Goal: Transaction & Acquisition: Purchase product/service

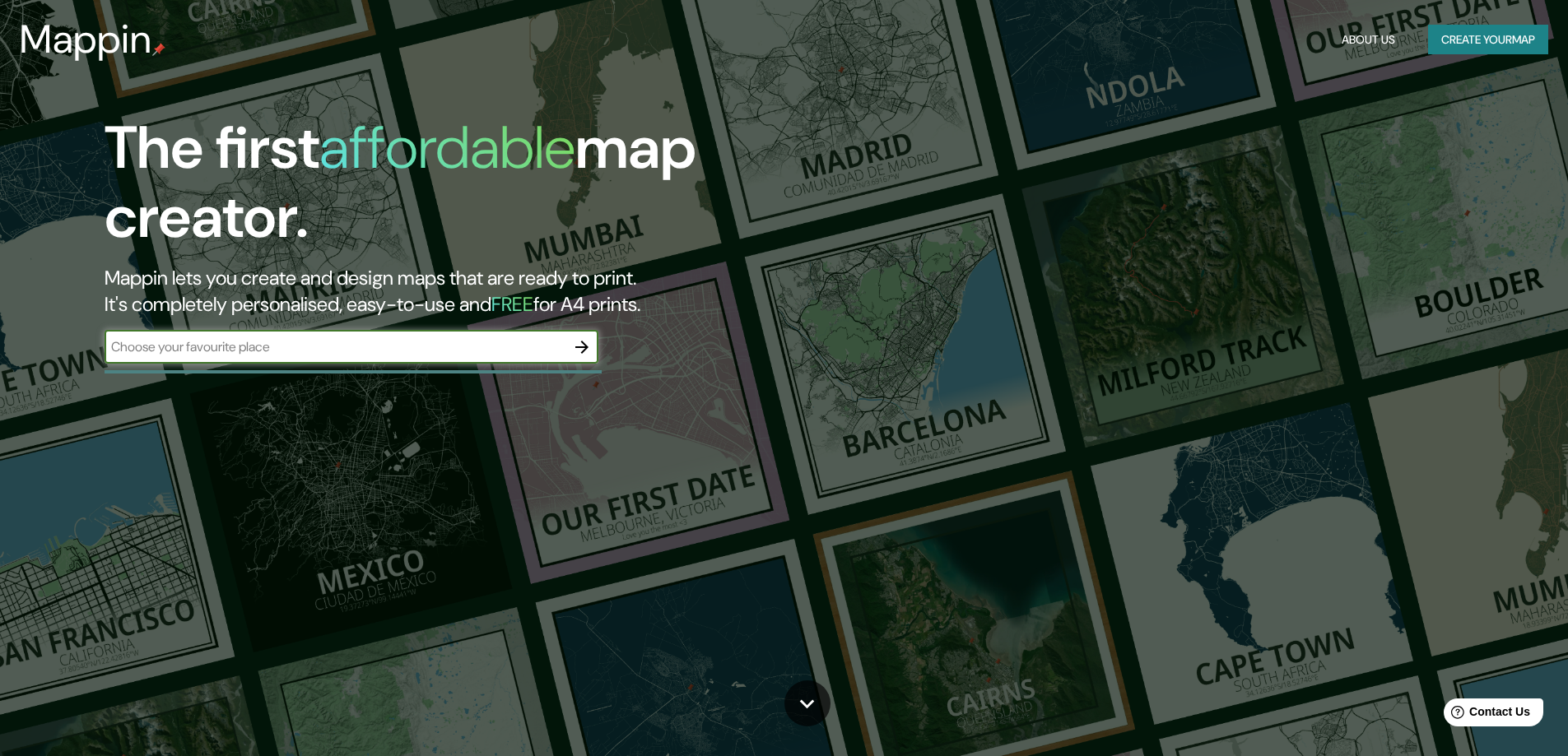
click at [283, 347] on input "text" at bounding box center [335, 347] width 461 height 19
type input "M"
type input "A"
type input "[GEOGRAPHIC_DATA]"
click at [584, 348] on icon "button" at bounding box center [582, 348] width 13 height 13
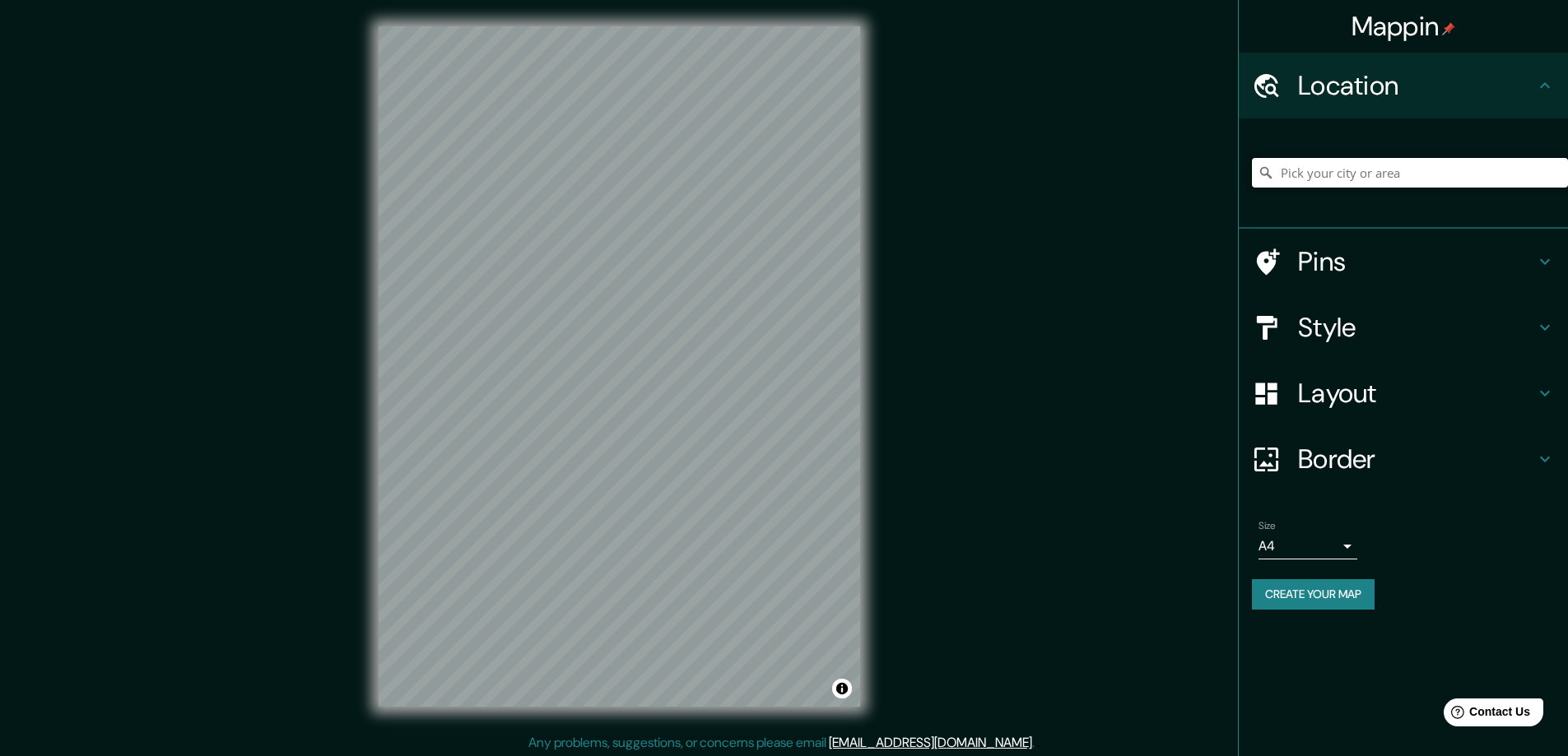
click at [1391, 173] on input "Pick your city or area" at bounding box center [1409, 172] width 316 height 30
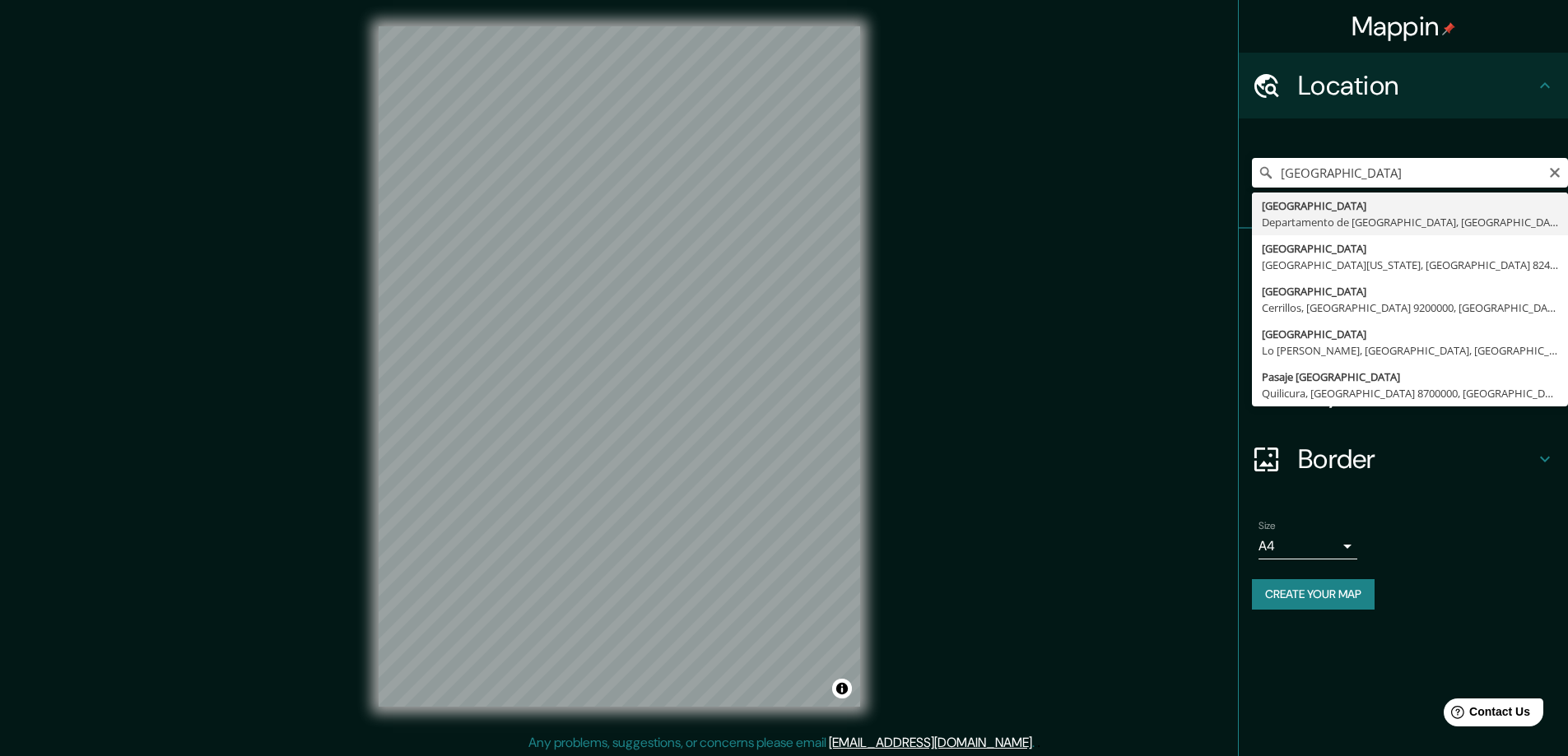
type input "[GEOGRAPHIC_DATA], [GEOGRAPHIC_DATA], [GEOGRAPHIC_DATA]"
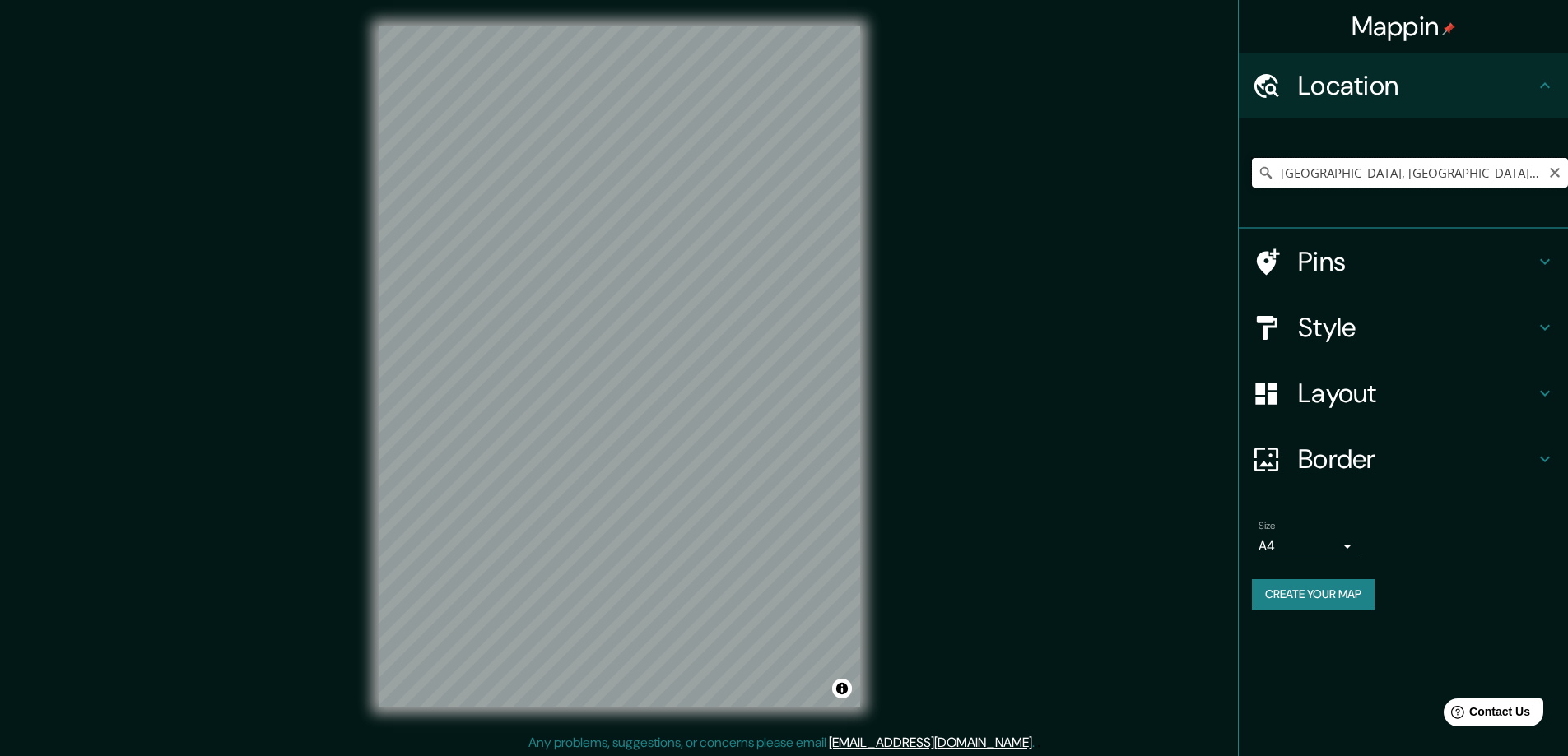
click at [1416, 170] on input "[GEOGRAPHIC_DATA], [GEOGRAPHIC_DATA], [GEOGRAPHIC_DATA]" at bounding box center [1409, 172] width 316 height 30
click at [1555, 172] on icon "Clear" at bounding box center [1554, 172] width 10 height 10
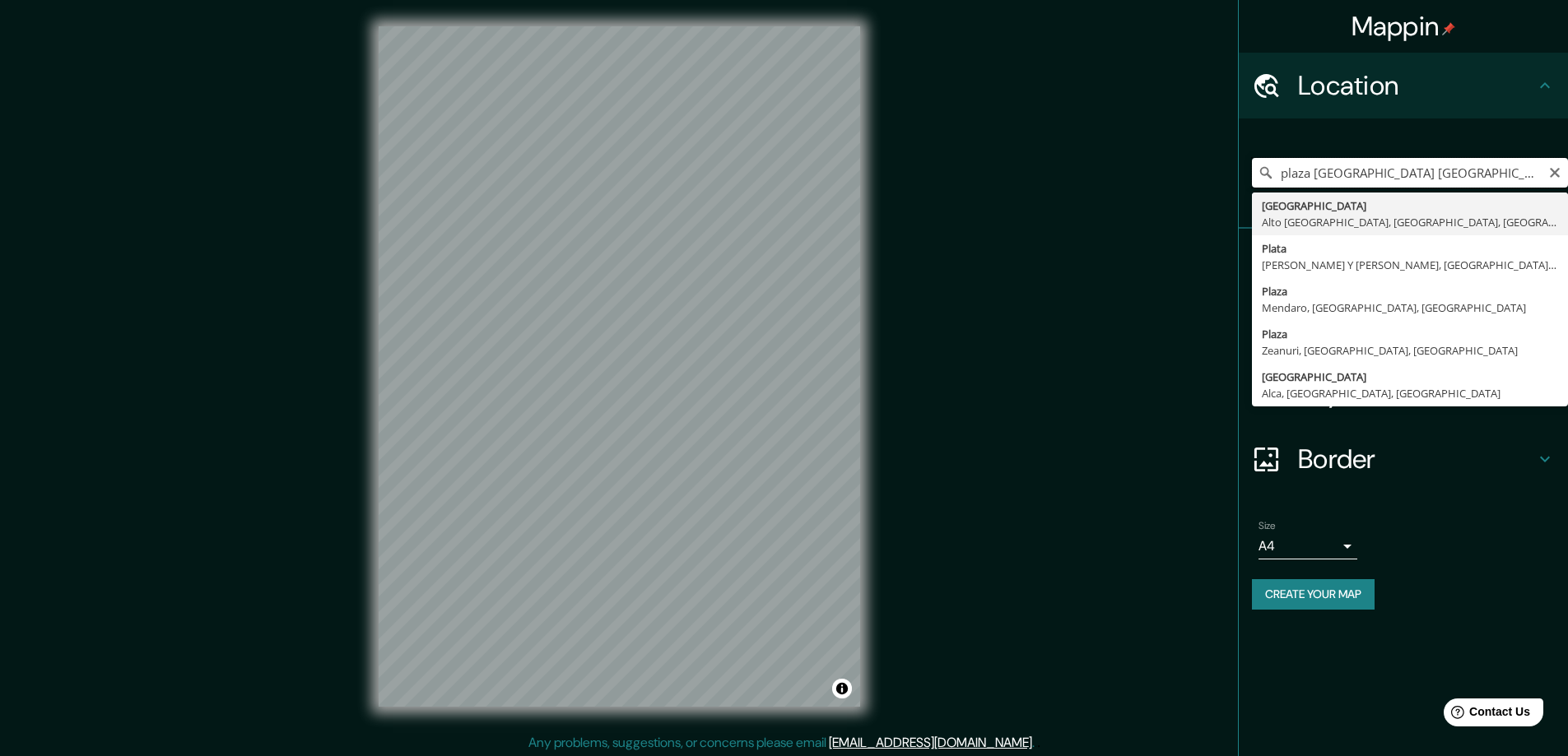
drag, startPoint x: 1455, startPoint y: 173, endPoint x: 1240, endPoint y: 163, distance: 215.2
click at [1240, 163] on div "plaza [GEOGRAPHIC_DATA] [GEOGRAPHIC_DATA] [GEOGRAPHIC_DATA] [GEOGRAPHIC_DATA], …" at bounding box center [1403, 174] width 329 height 111
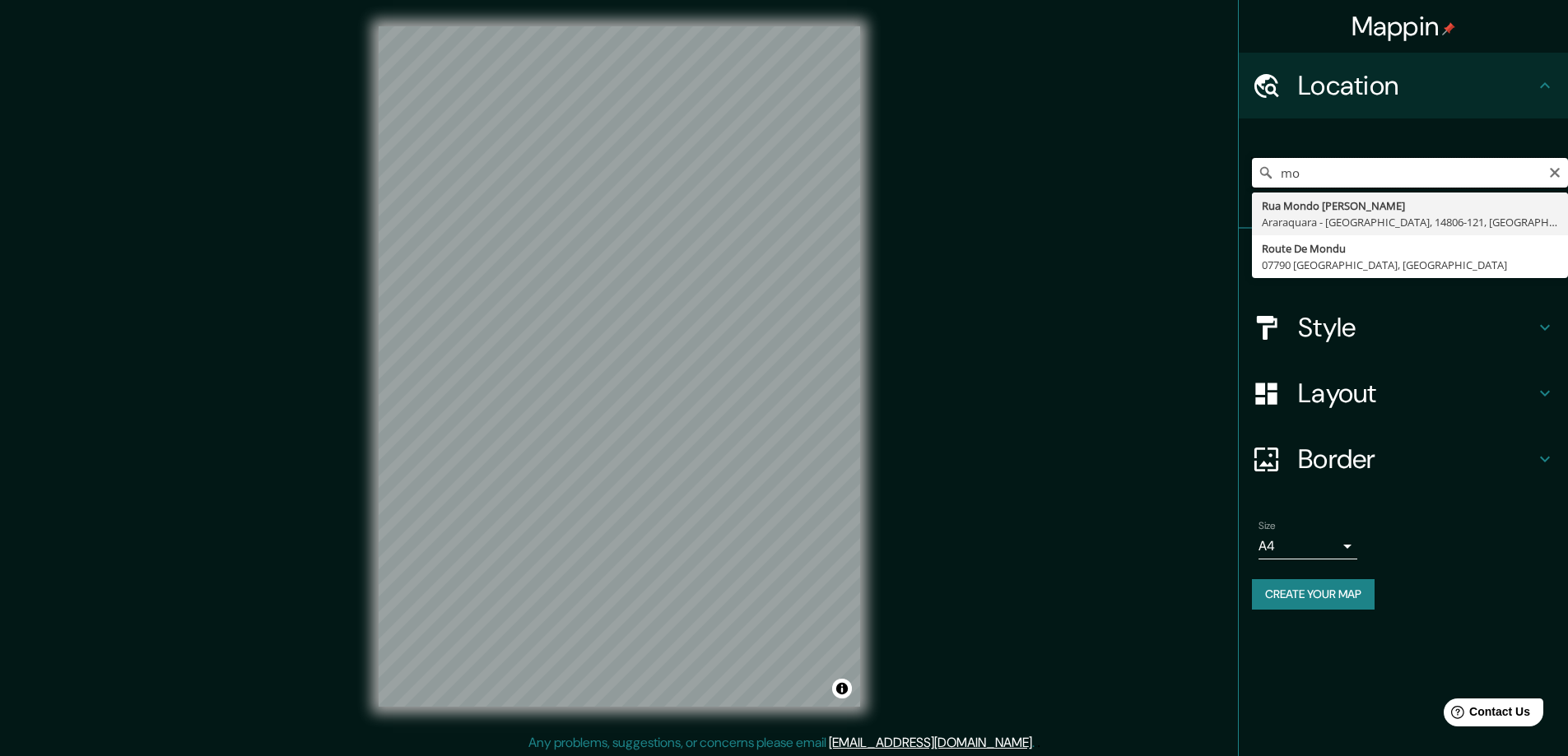
type input "m"
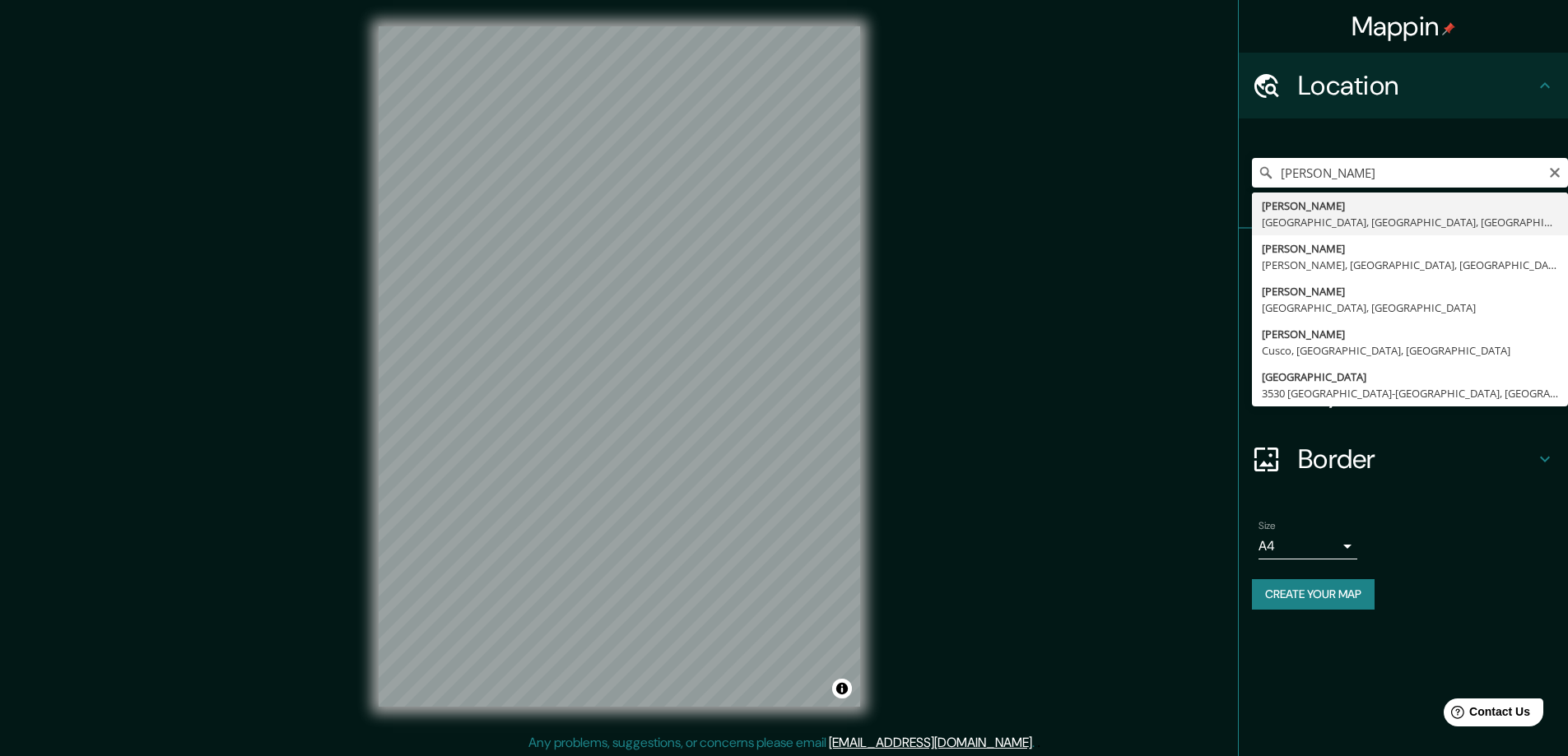
type input "[PERSON_NAME], [GEOGRAPHIC_DATA], [GEOGRAPHIC_DATA], [GEOGRAPHIC_DATA]"
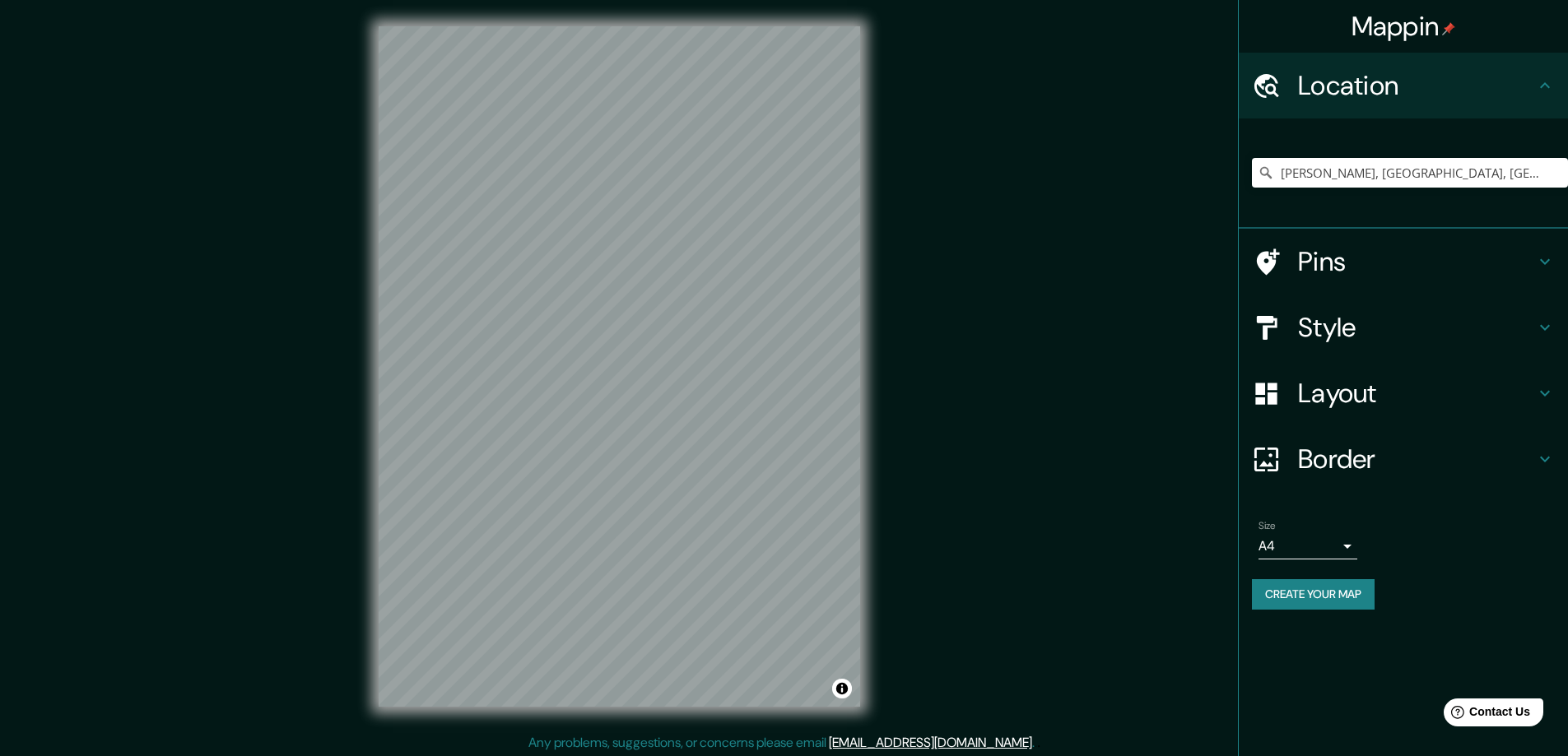
click at [1341, 266] on h4 "Pins" at bounding box center [1416, 262] width 237 height 33
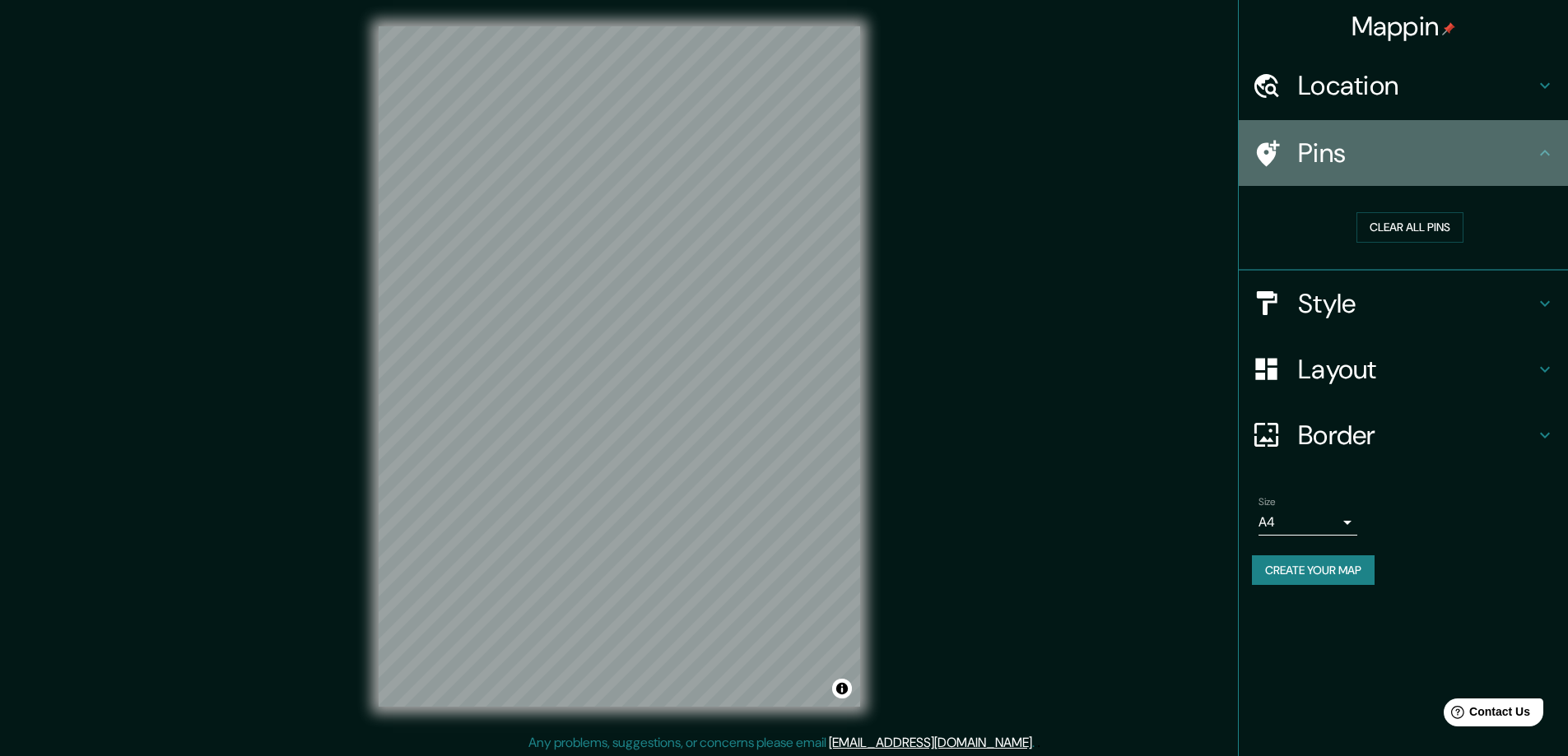
click at [1327, 165] on h4 "Pins" at bounding box center [1416, 153] width 237 height 33
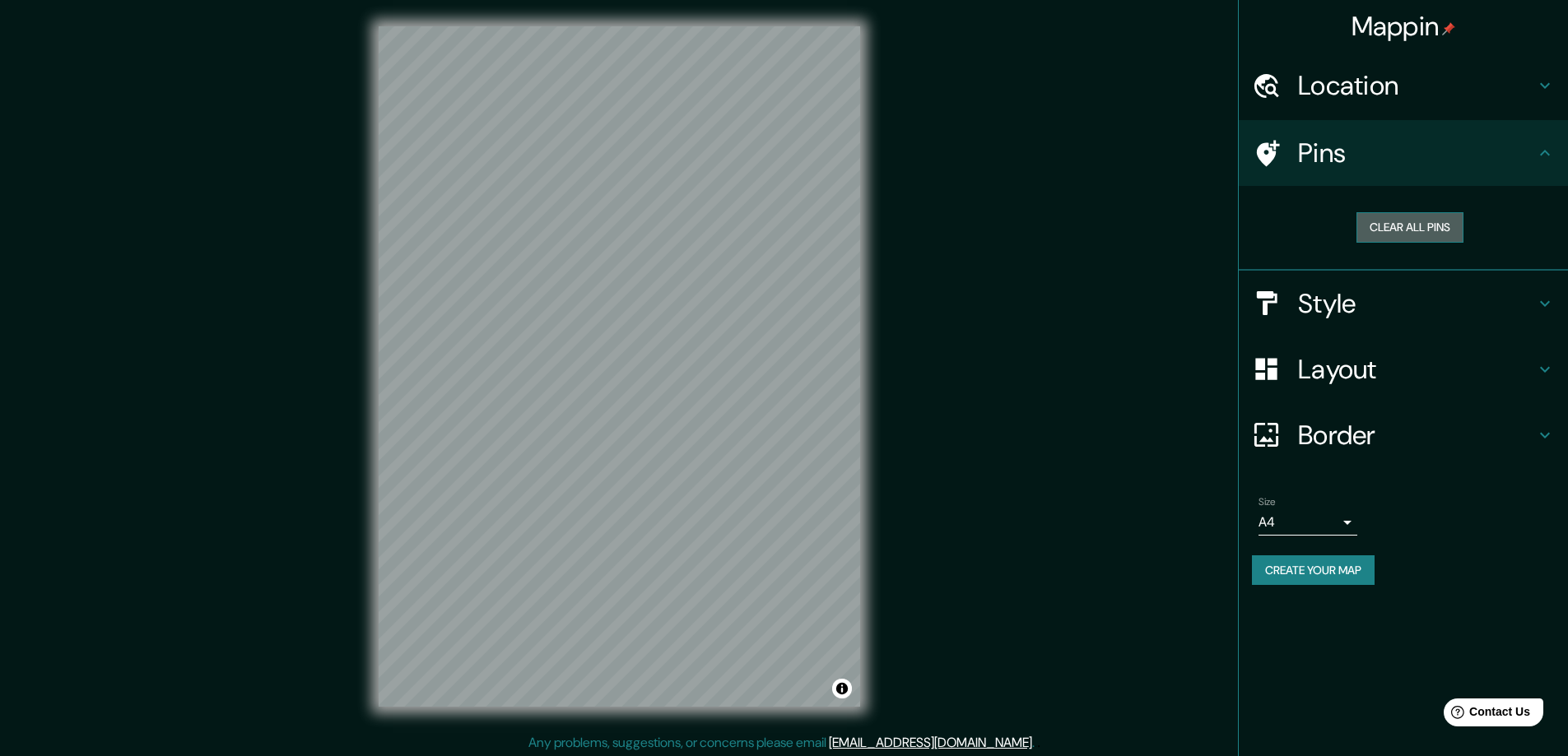
click at [1395, 225] on button "Clear all pins" at bounding box center [1409, 227] width 107 height 30
click at [1267, 149] on icon at bounding box center [1267, 153] width 23 height 27
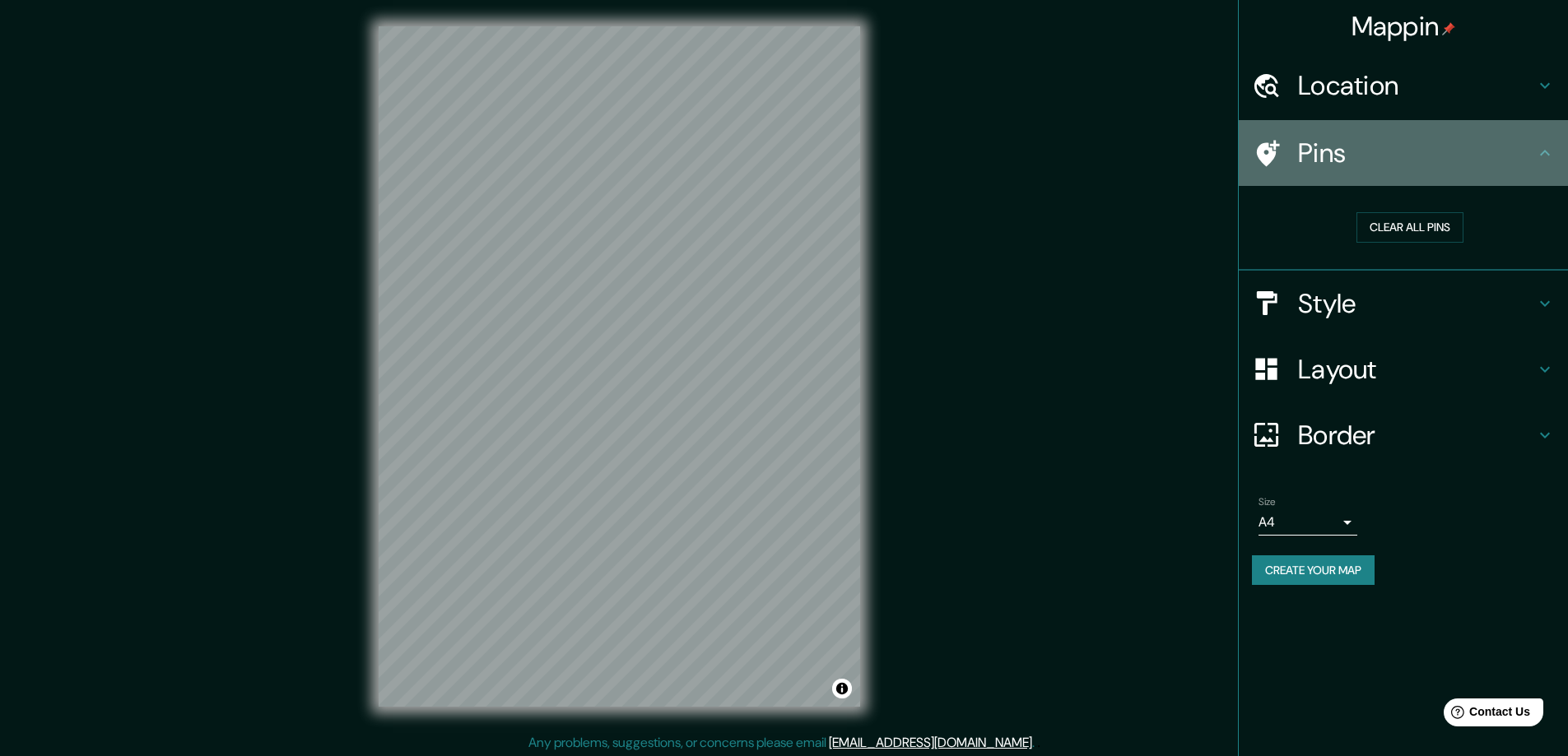
click at [1551, 153] on icon at bounding box center [1544, 152] width 19 height 19
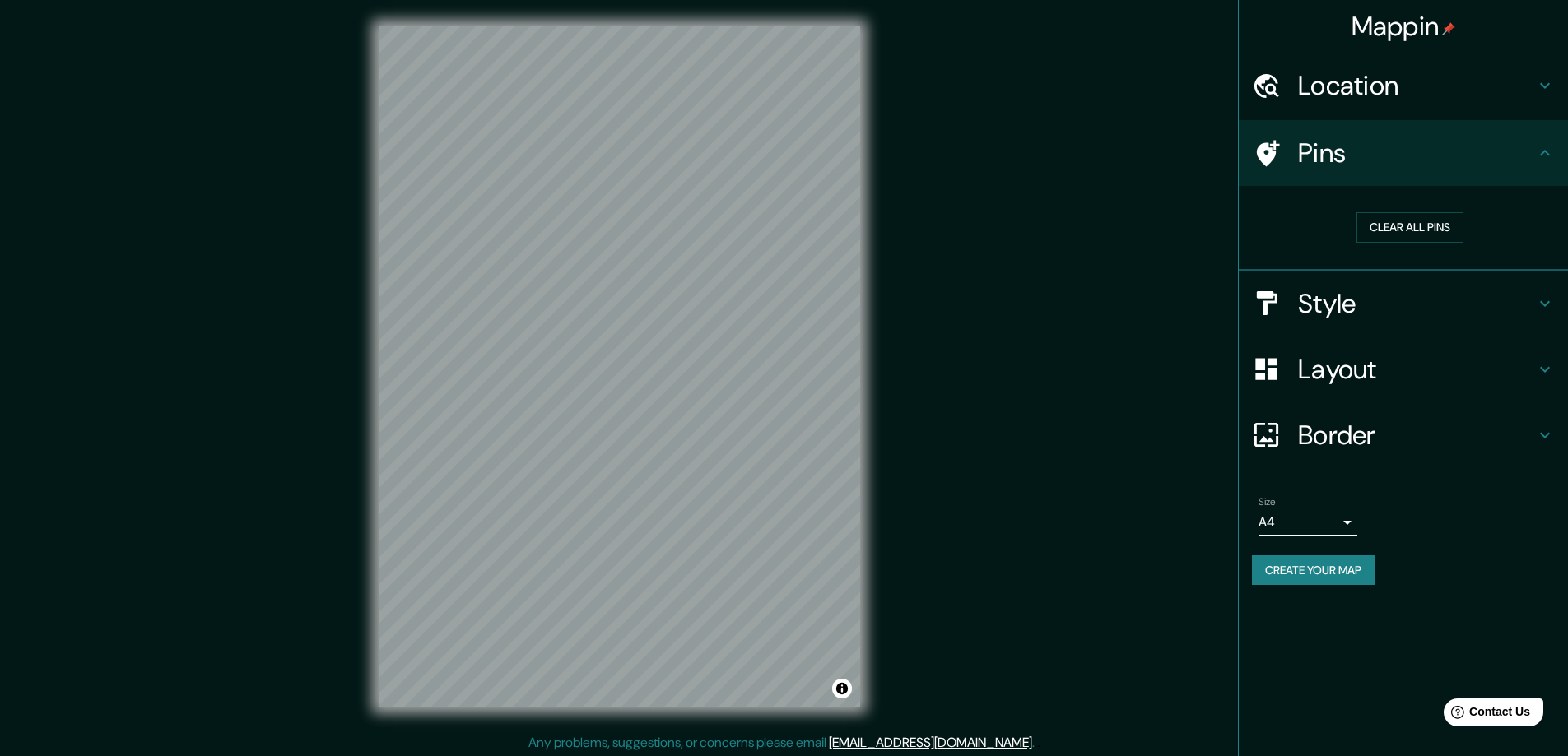
click at [1554, 146] on div "Pins" at bounding box center [1403, 152] width 329 height 65
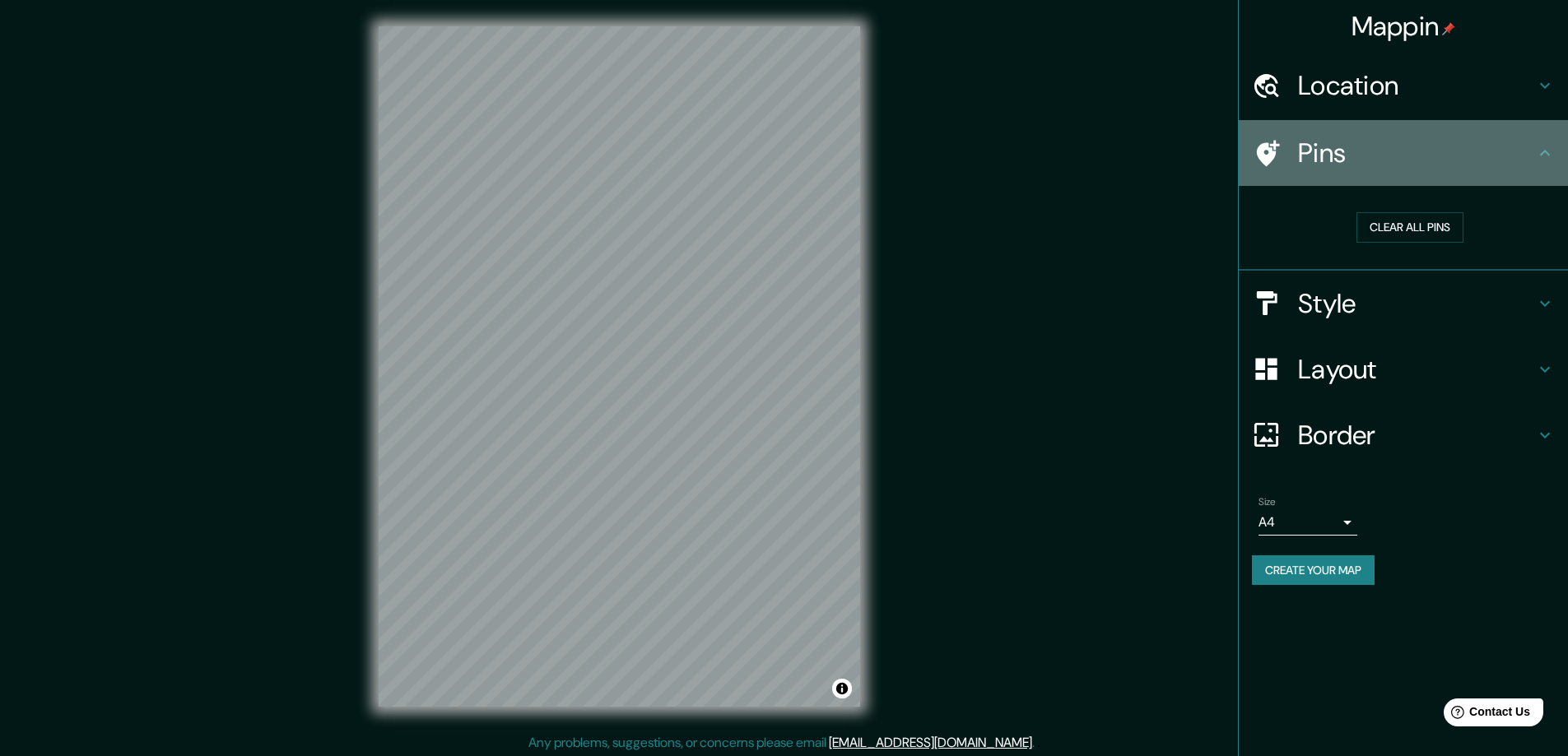
click at [1535, 128] on div "Pins" at bounding box center [1403, 152] width 329 height 65
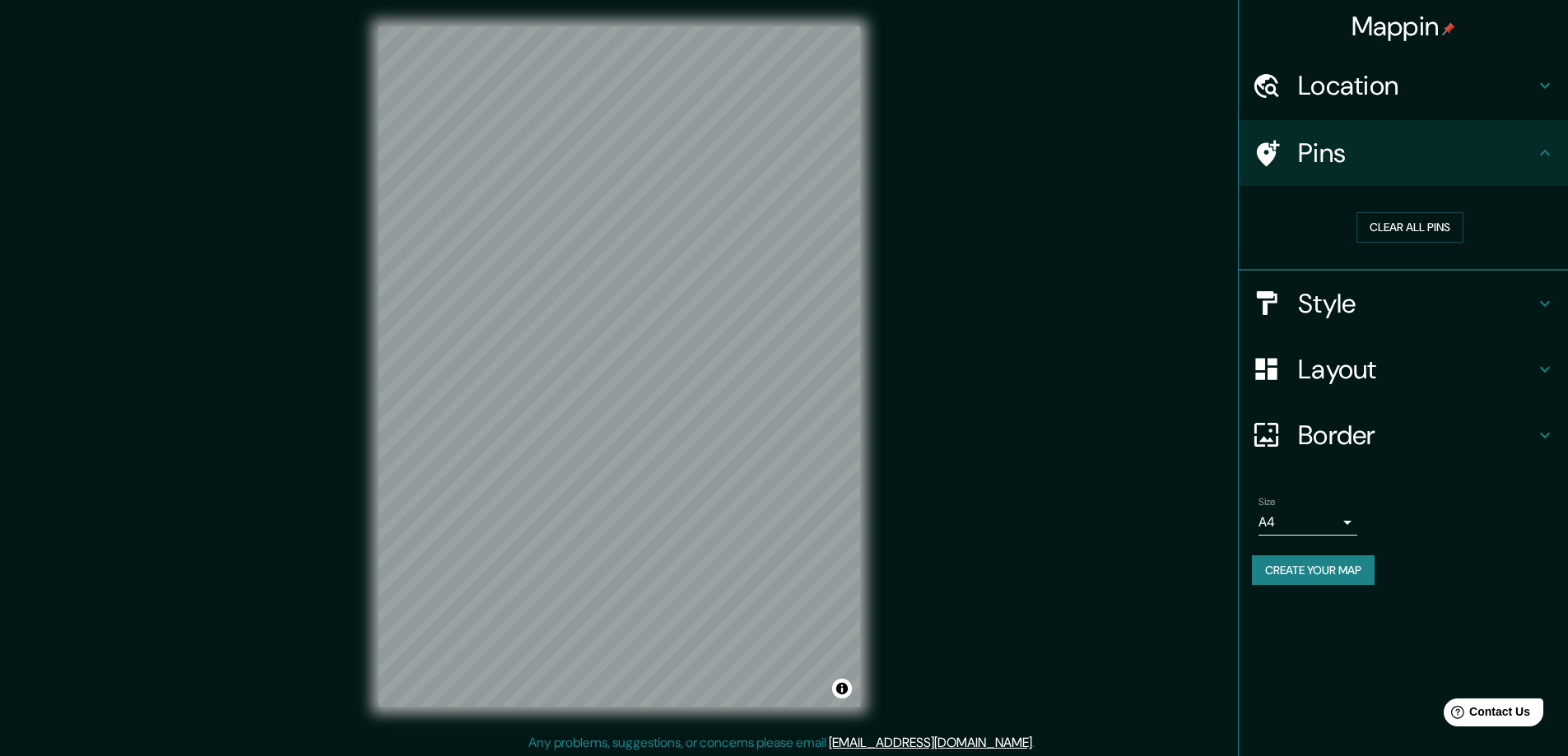
click at [1532, 89] on h4 "Location" at bounding box center [1416, 86] width 237 height 33
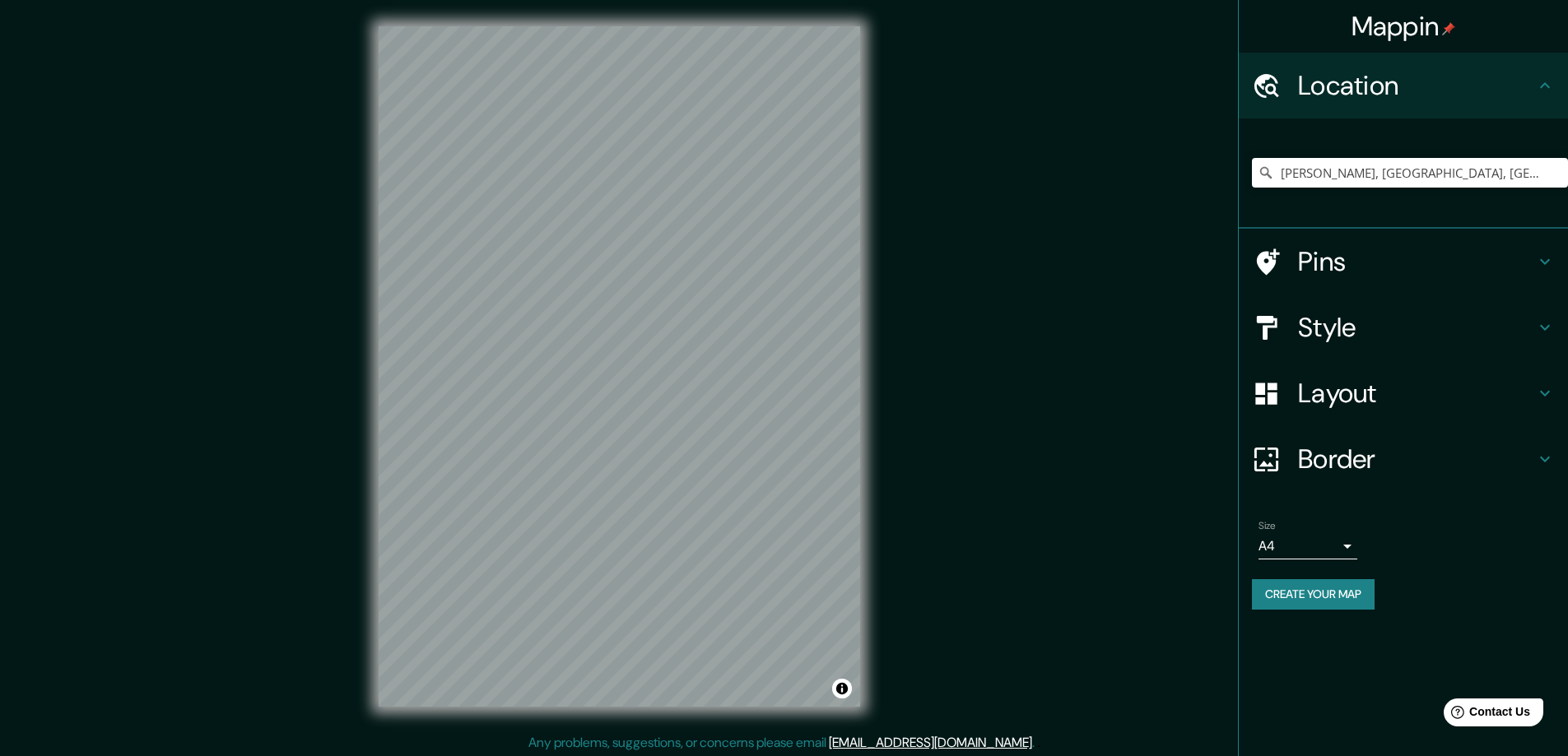
click at [1532, 89] on h4 "Location" at bounding box center [1416, 86] width 237 height 33
click at [1383, 272] on h4 "Pins" at bounding box center [1416, 262] width 237 height 33
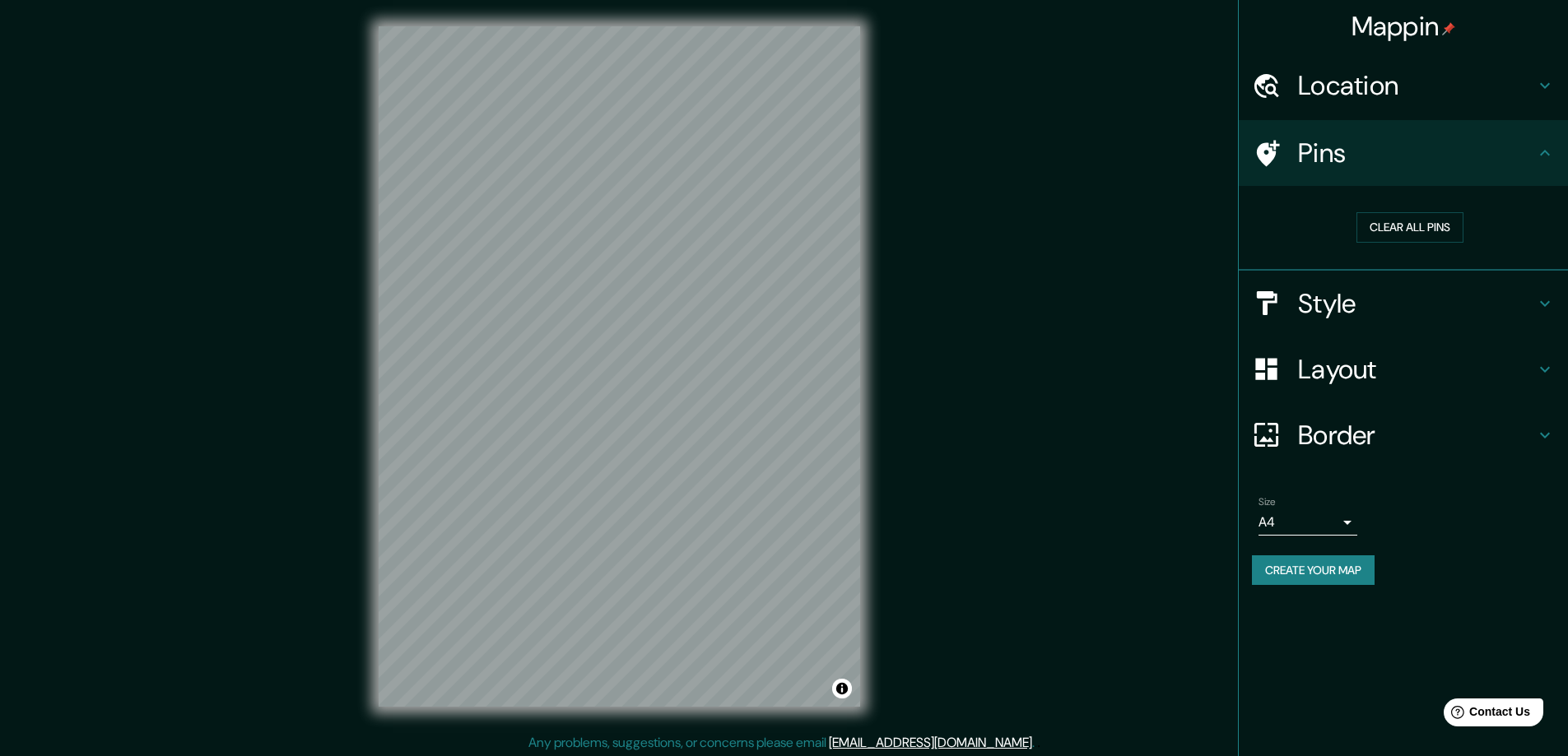
click at [1329, 236] on div "Clear all pins" at bounding box center [1409, 227] width 289 height 30
drag, startPoint x: 639, startPoint y: 381, endPoint x: 634, endPoint y: 362, distance: 19.6
click at [634, 362] on div at bounding box center [632, 360] width 13 height 13
click at [657, 403] on div at bounding box center [654, 400] width 13 height 13
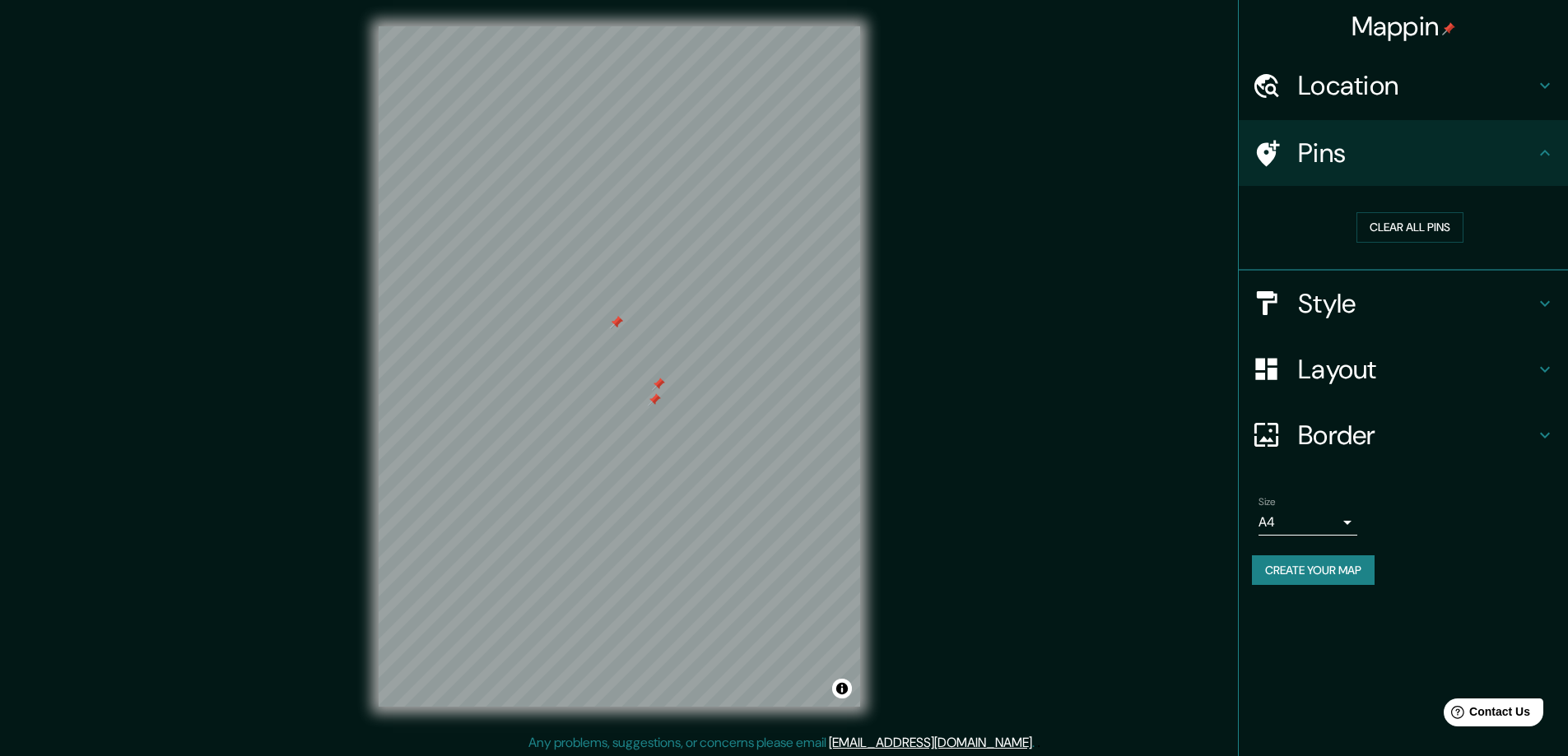
click at [659, 384] on div at bounding box center [658, 384] width 13 height 13
click at [1392, 222] on button "Clear all pins" at bounding box center [1409, 227] width 107 height 30
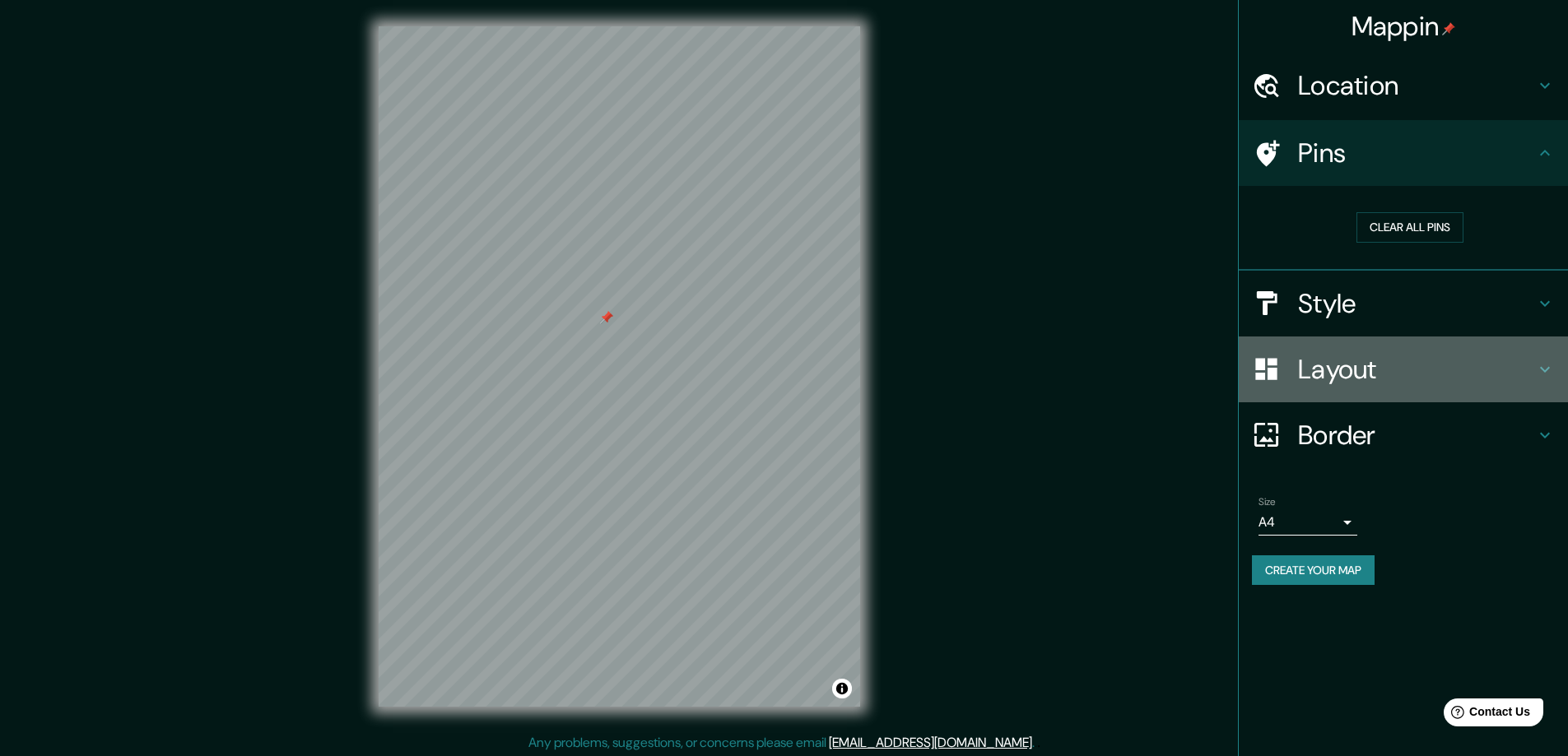
click at [1373, 391] on div "Layout" at bounding box center [1403, 369] width 329 height 65
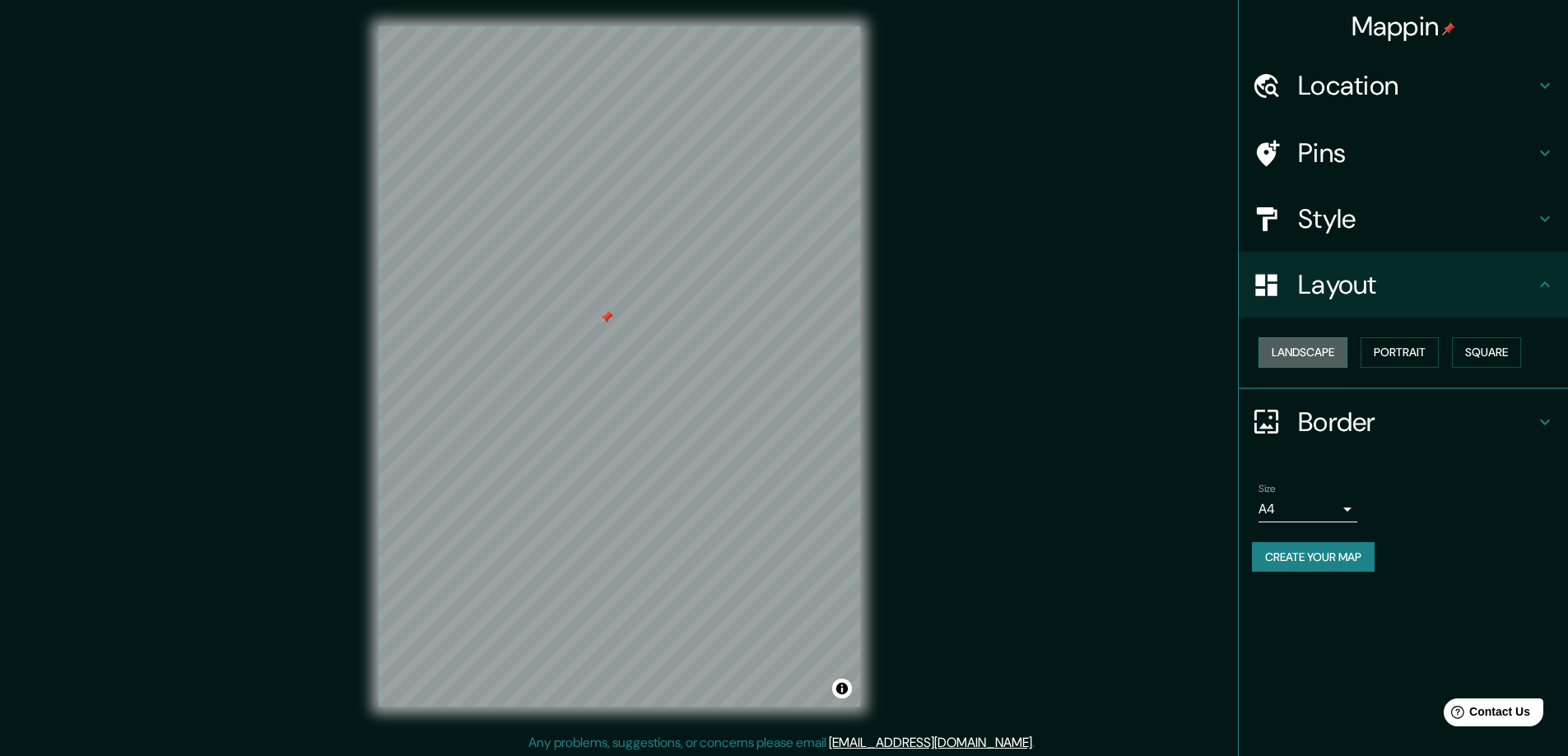
click at [1323, 352] on button "Landscape" at bounding box center [1303, 352] width 88 height 30
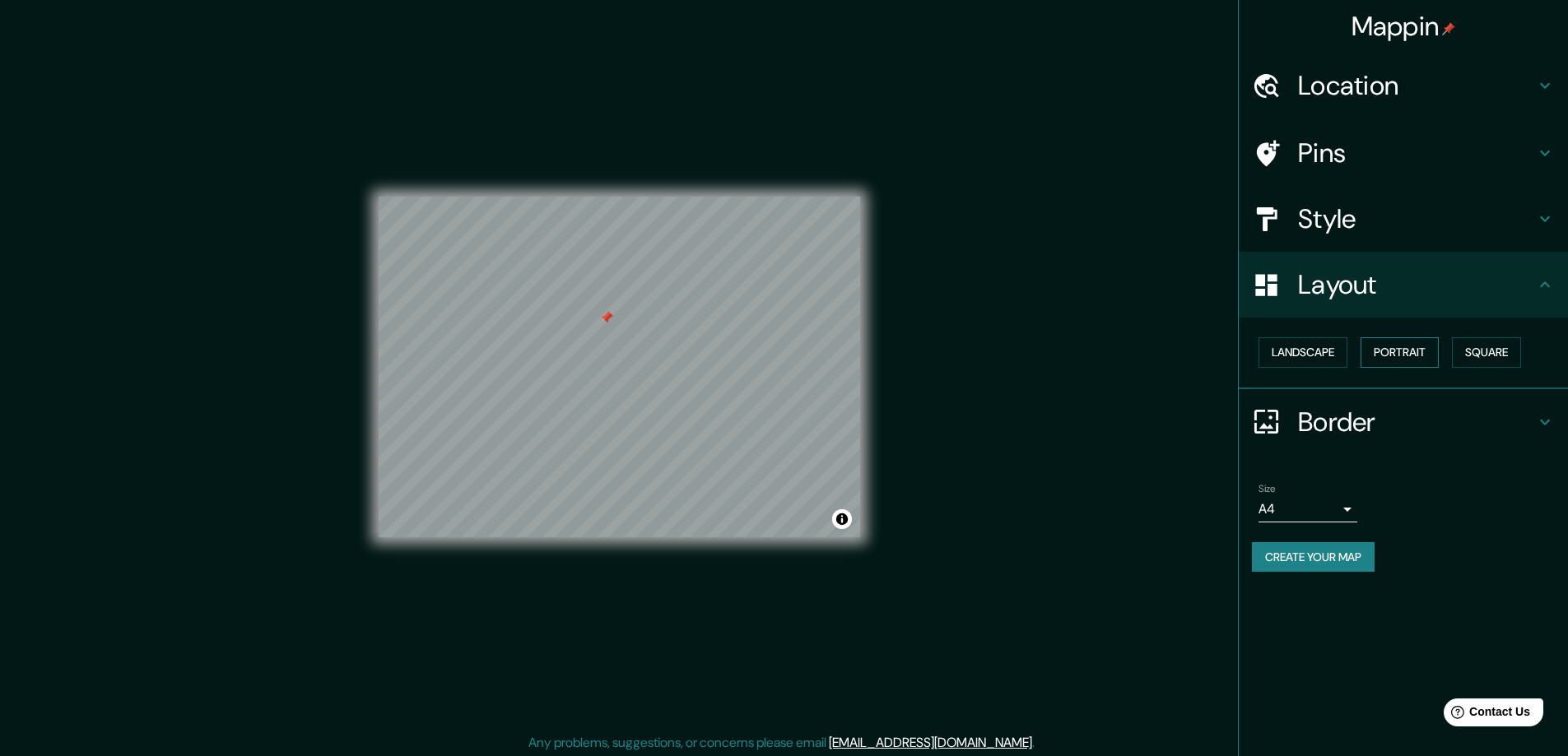
click at [1397, 352] on button "Portrait" at bounding box center [1399, 352] width 78 height 30
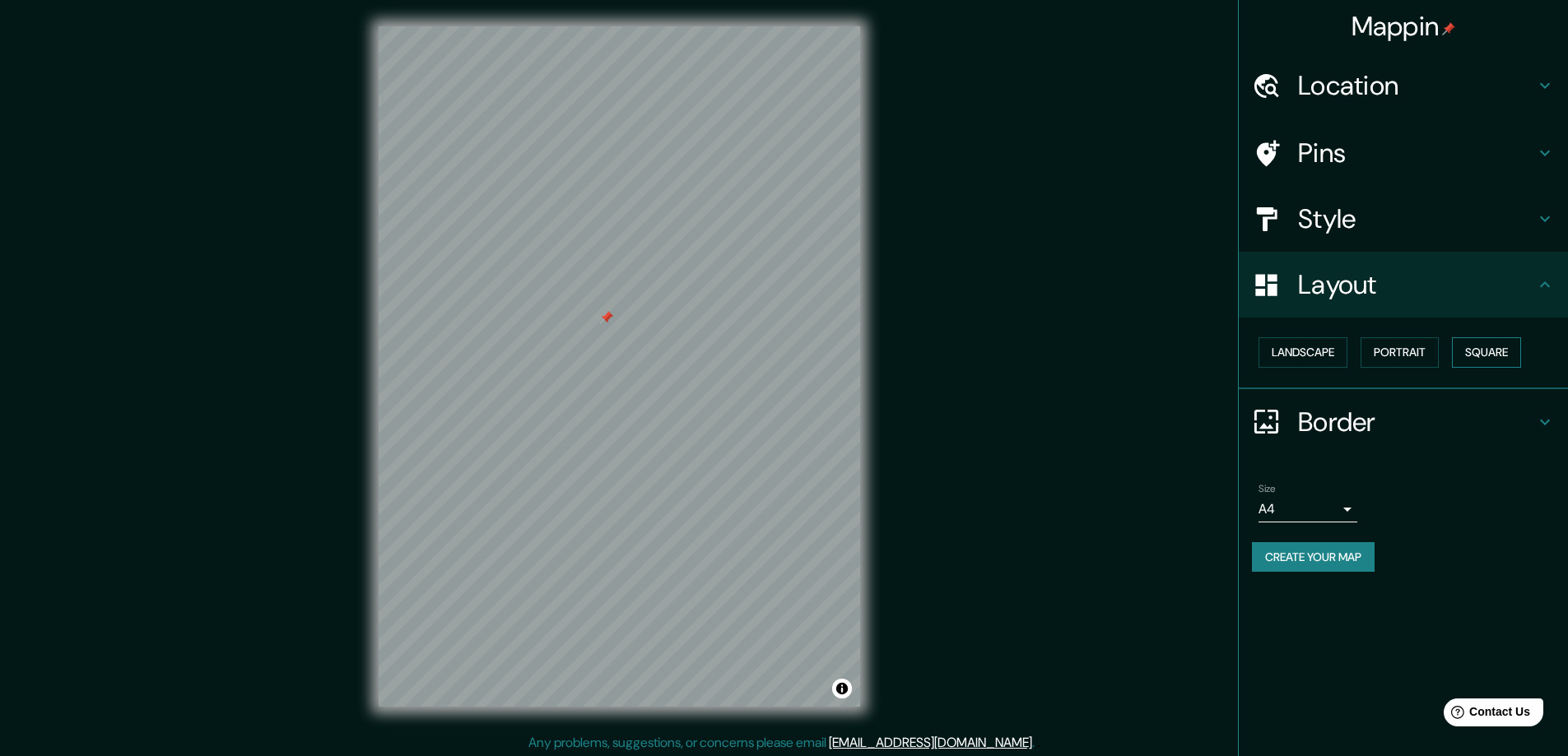
click at [1465, 355] on button "Square" at bounding box center [1486, 352] width 69 height 30
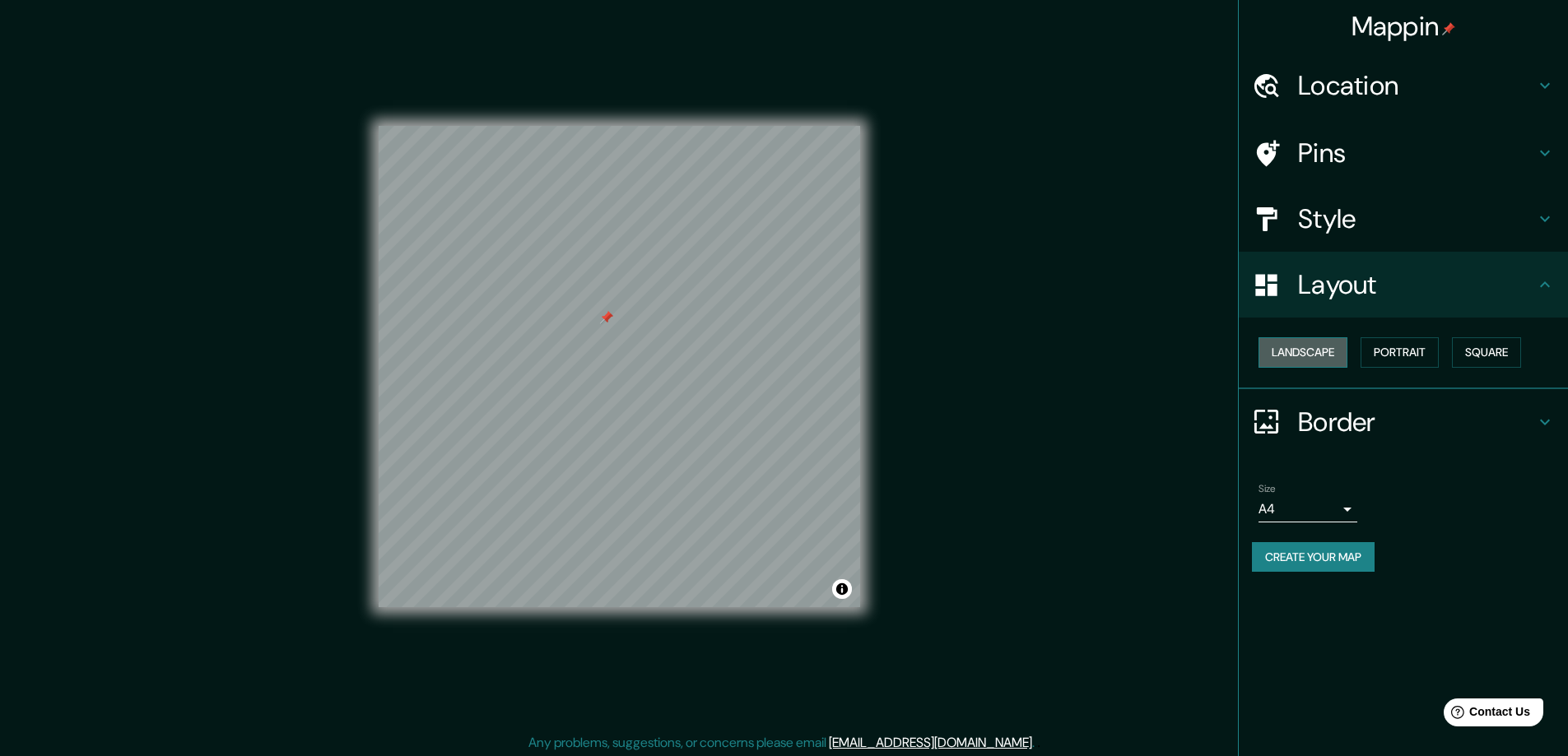
click at [1299, 351] on button "Landscape" at bounding box center [1303, 352] width 88 height 30
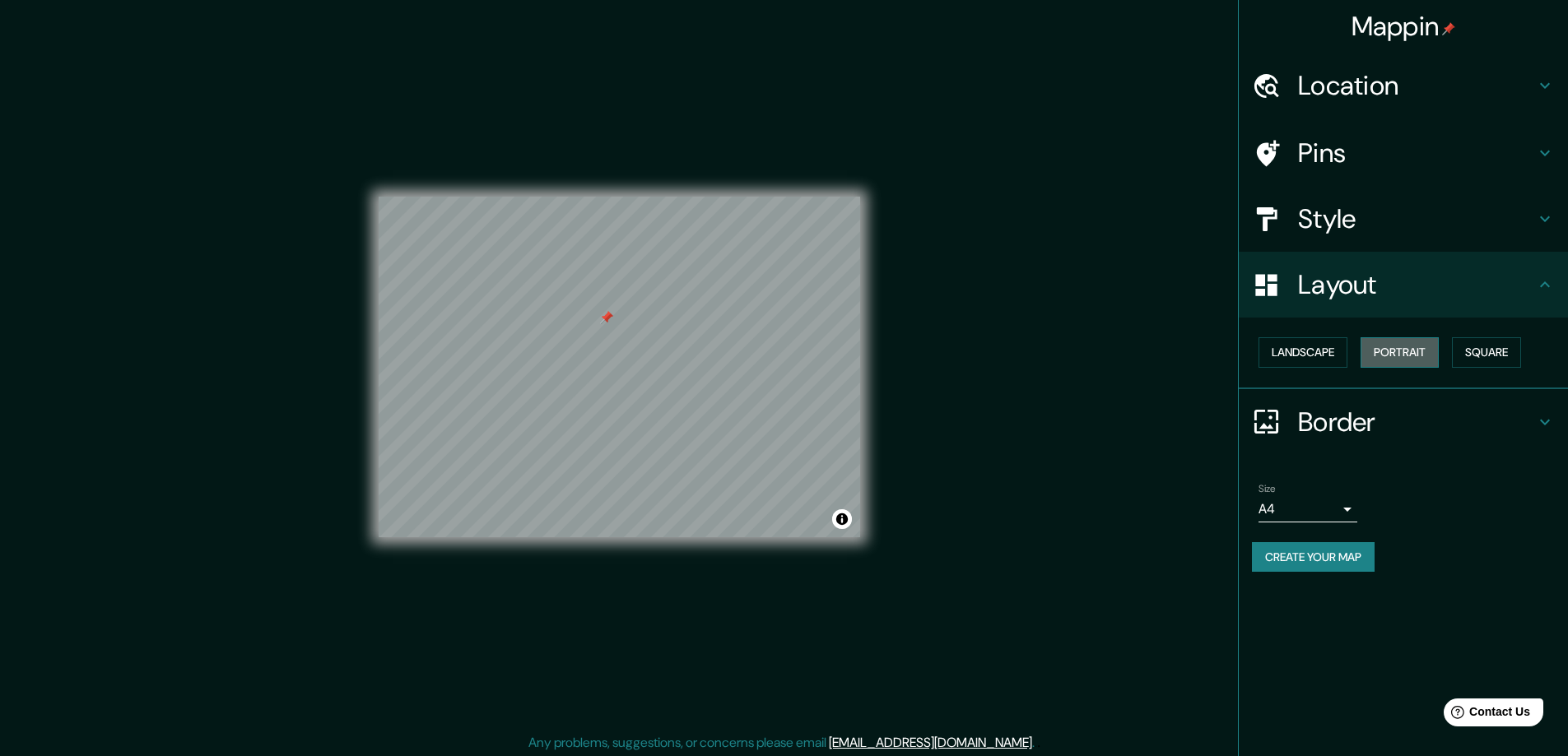
click at [1396, 350] on button "Portrait" at bounding box center [1399, 352] width 78 height 30
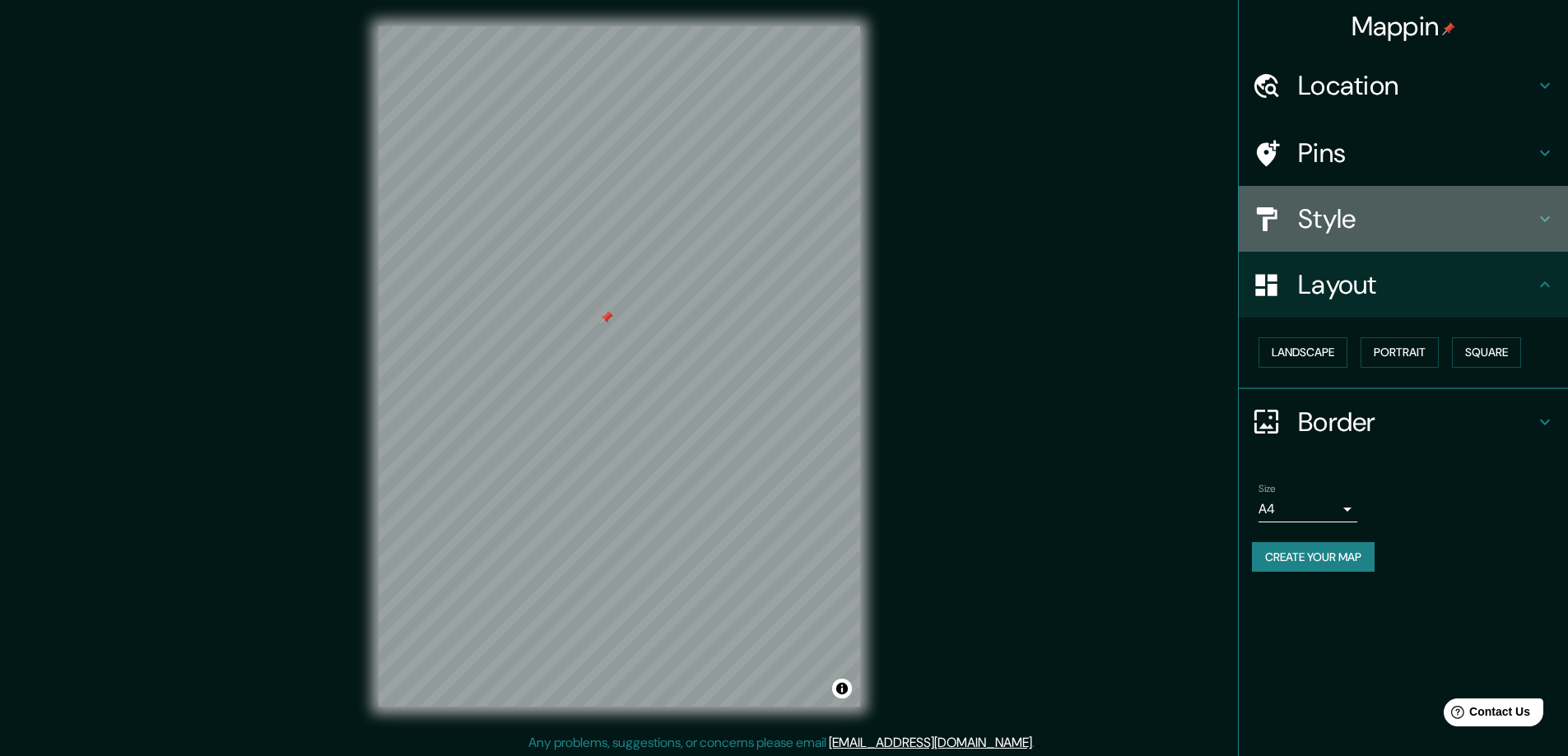
click at [1372, 237] on div "Style" at bounding box center [1403, 219] width 329 height 65
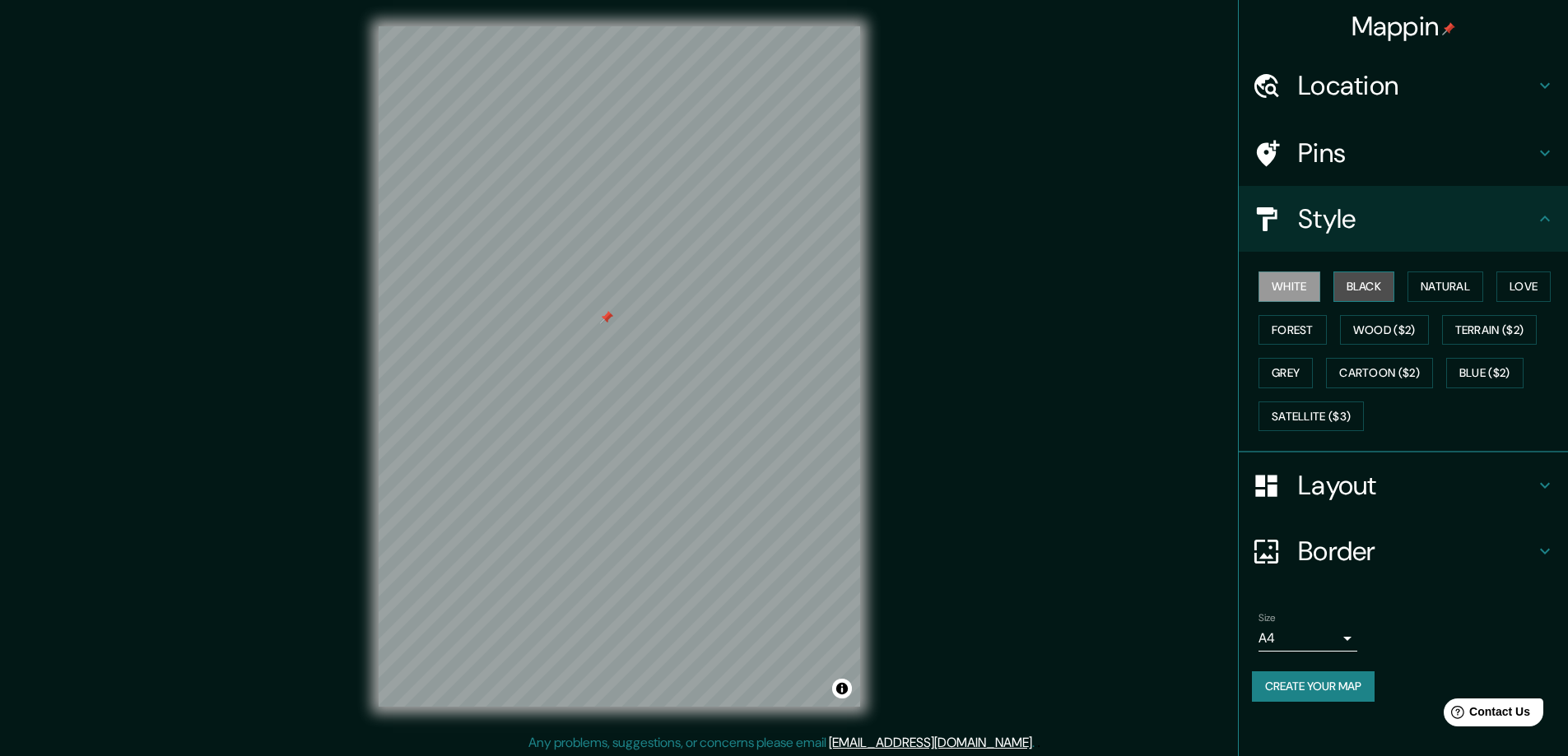
click at [1375, 279] on button "Black" at bounding box center [1363, 287] width 62 height 30
click at [1446, 296] on button "Natural" at bounding box center [1445, 287] width 76 height 30
click at [1534, 296] on button "Love" at bounding box center [1523, 287] width 54 height 30
click at [1510, 325] on button "Terrain ($2)" at bounding box center [1490, 330] width 96 height 30
click at [1406, 332] on button "Wood ($2)" at bounding box center [1384, 330] width 88 height 30
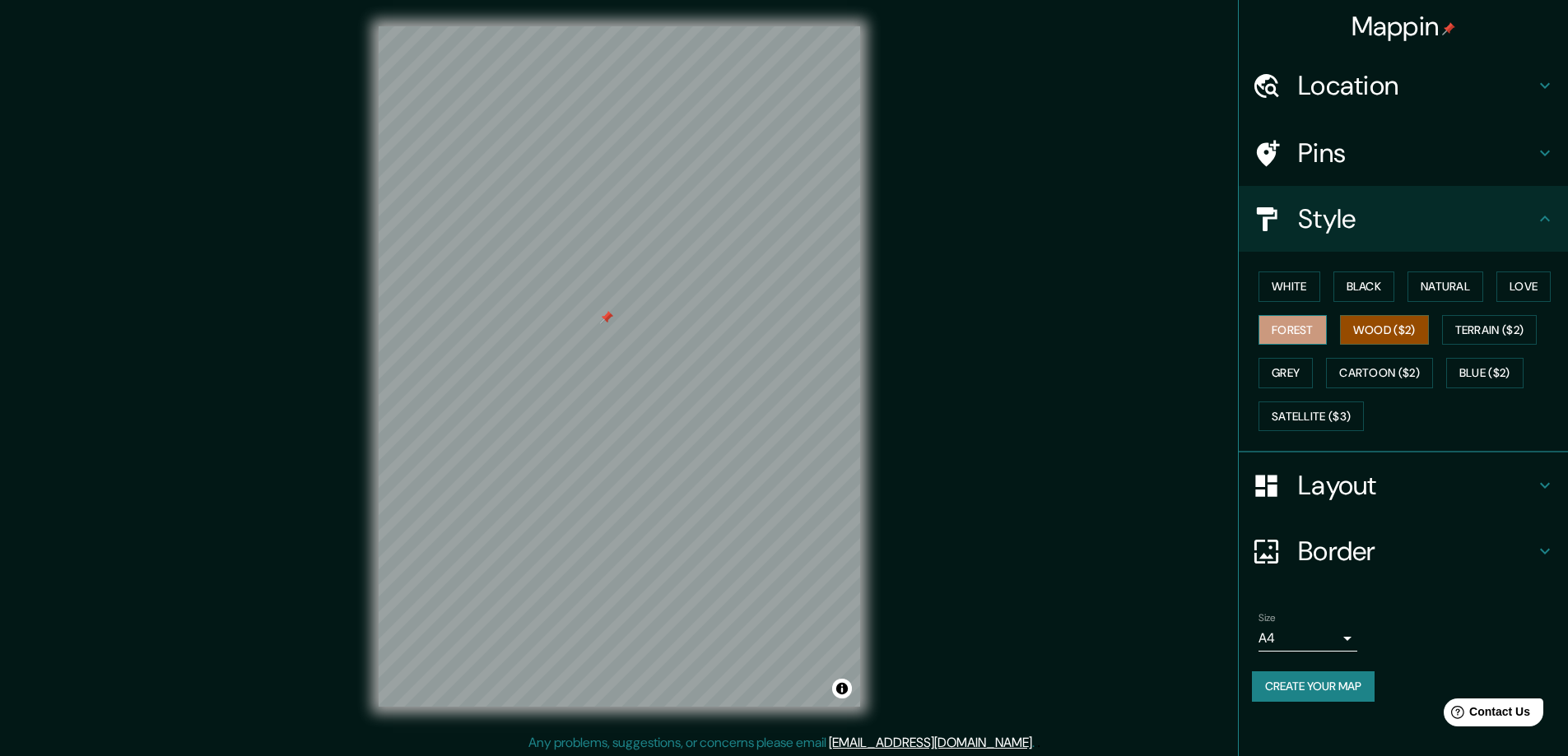
click at [1296, 335] on button "Forest" at bounding box center [1292, 330] width 68 height 30
click at [1407, 331] on button "Wood ($2)" at bounding box center [1384, 330] width 88 height 30
click at [629, 312] on div at bounding box center [625, 311] width 13 height 13
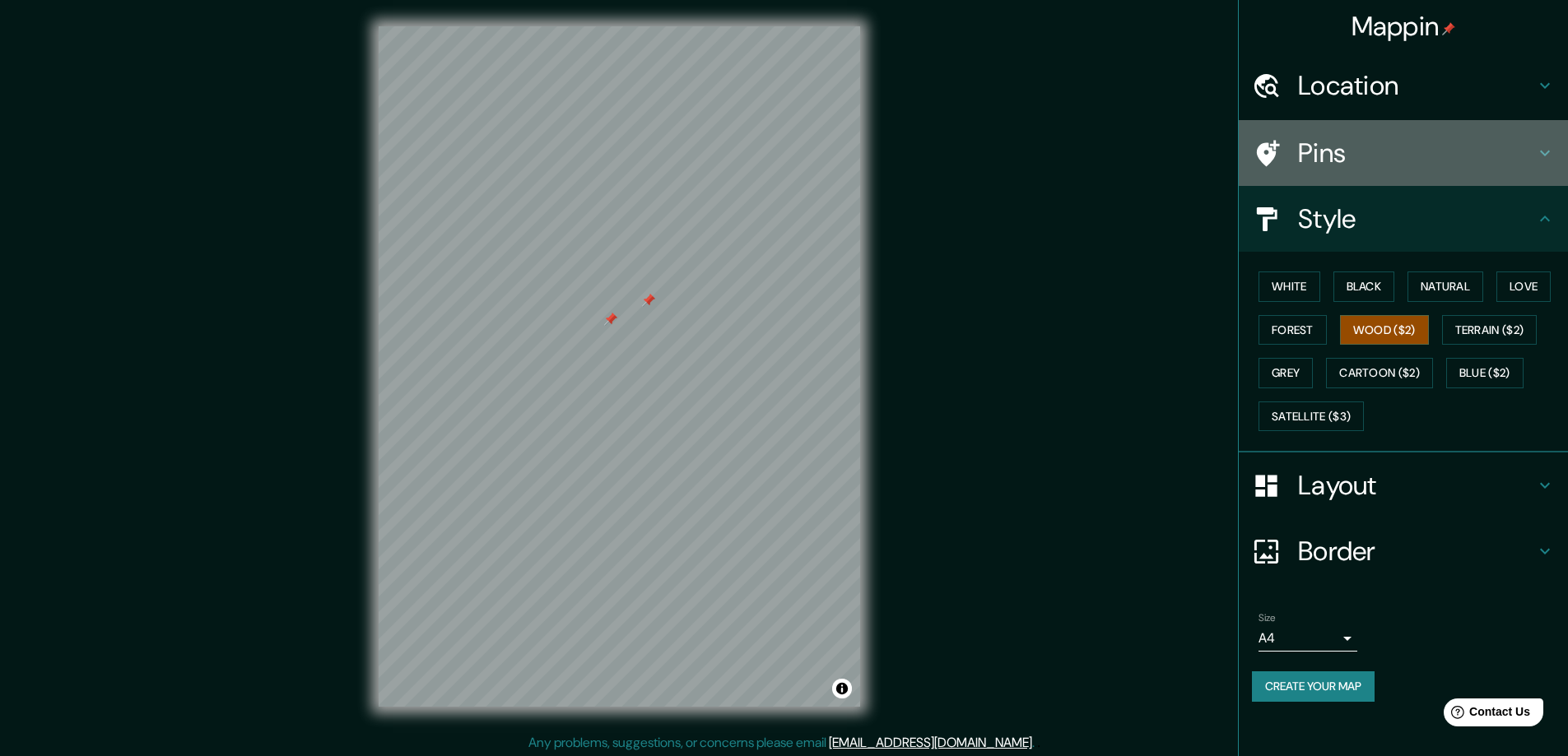
click at [1451, 129] on div "Pins" at bounding box center [1403, 152] width 329 height 65
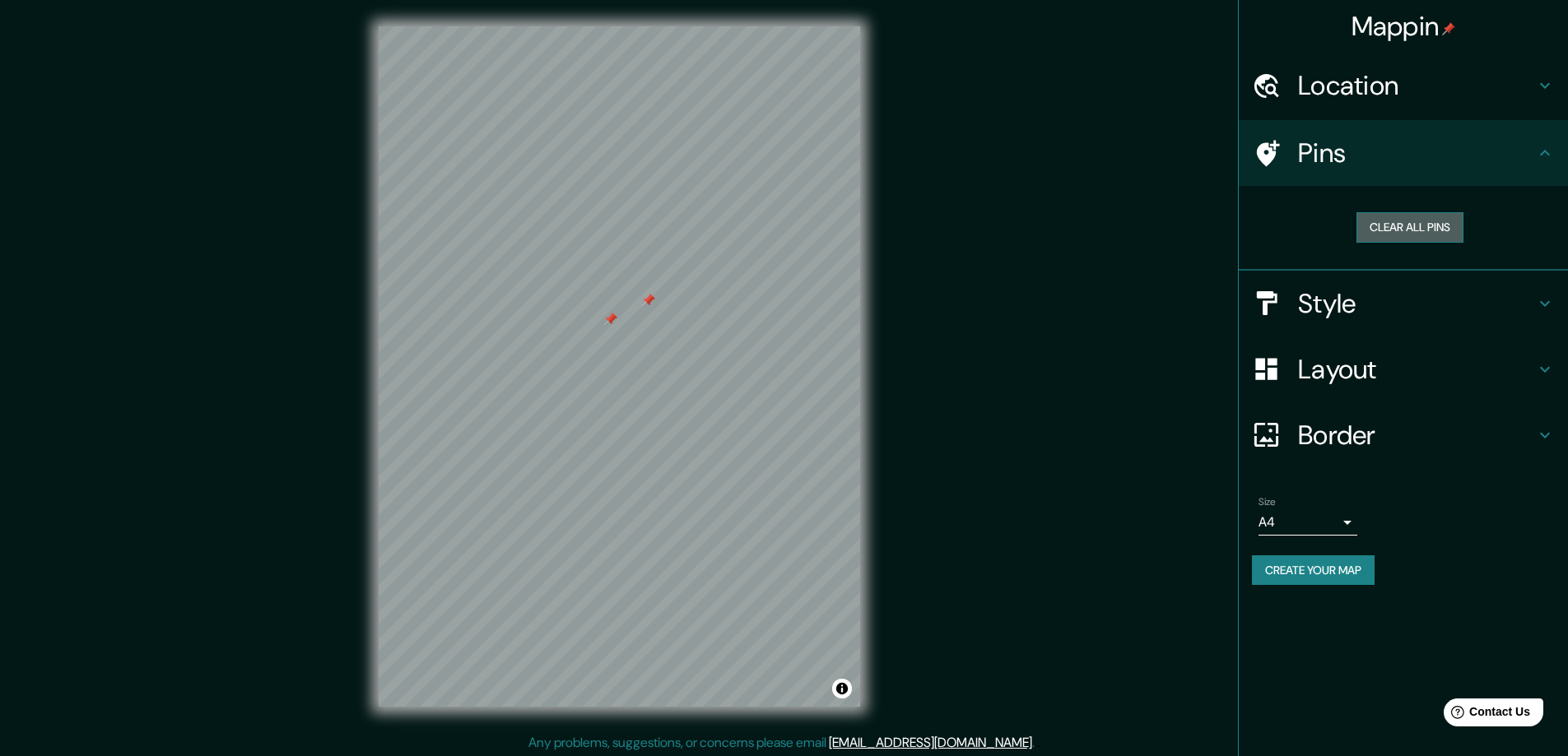
click at [1420, 219] on button "Clear all pins" at bounding box center [1409, 227] width 107 height 30
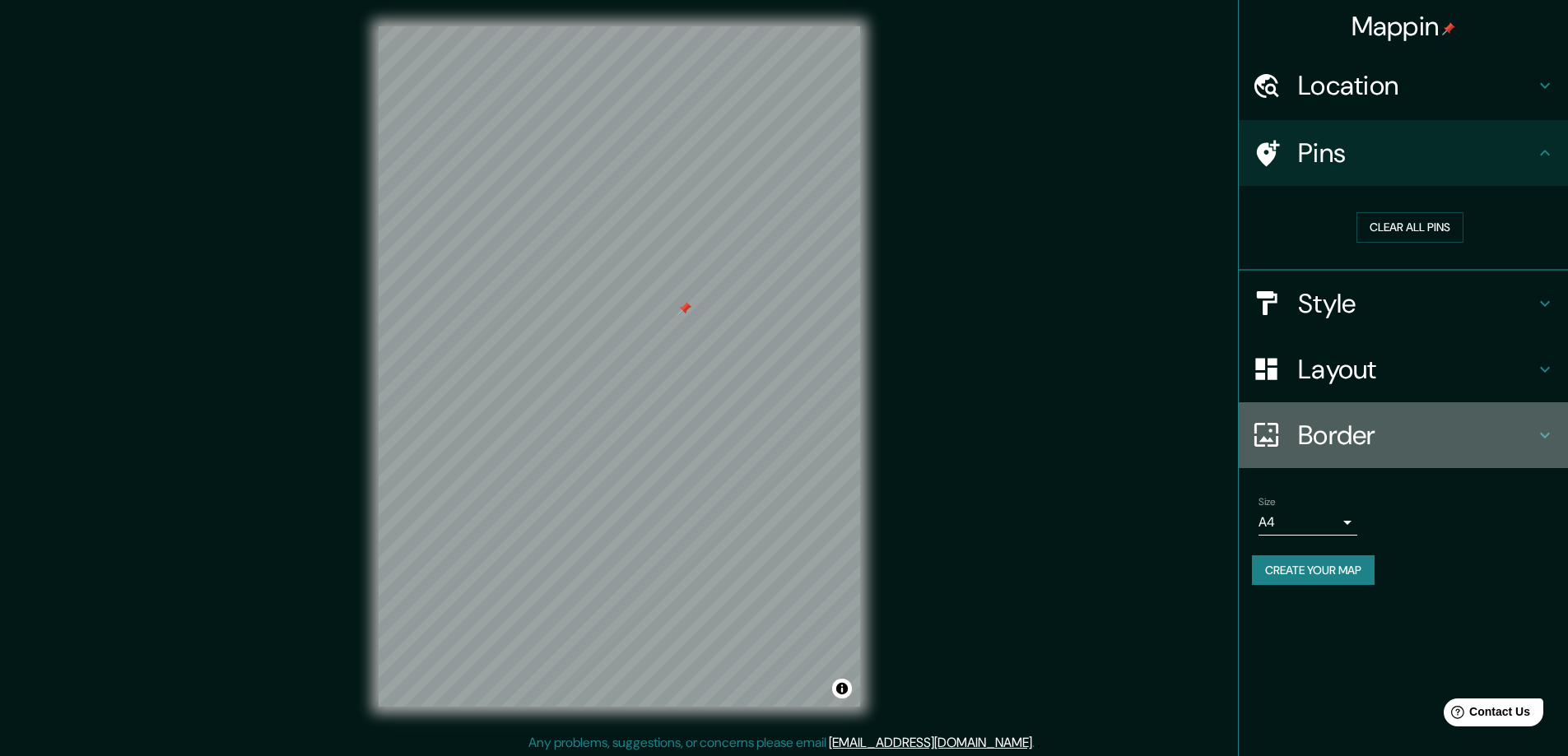
click at [1432, 433] on h4 "Border" at bounding box center [1416, 435] width 237 height 33
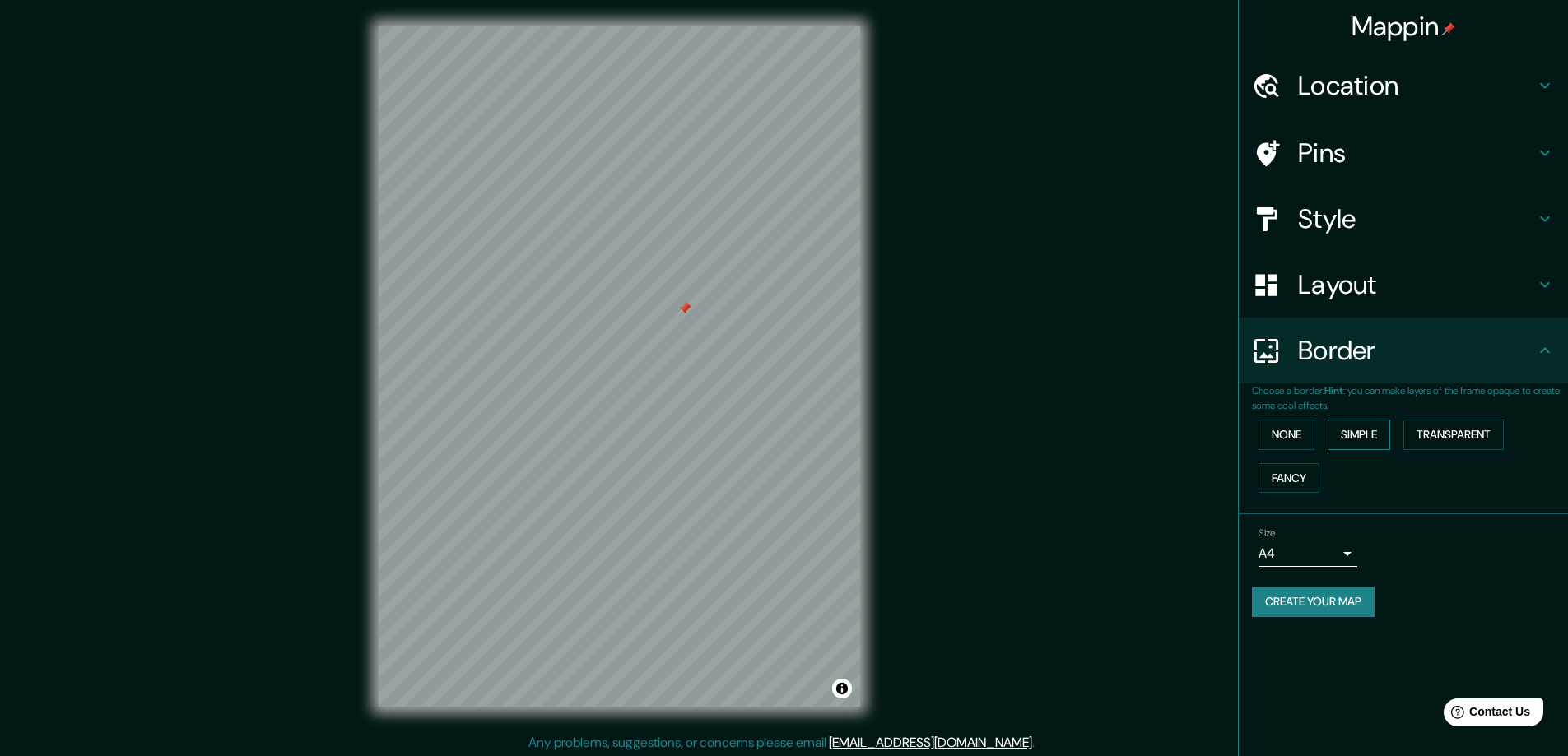
click at [1349, 431] on button "Simple" at bounding box center [1359, 434] width 63 height 30
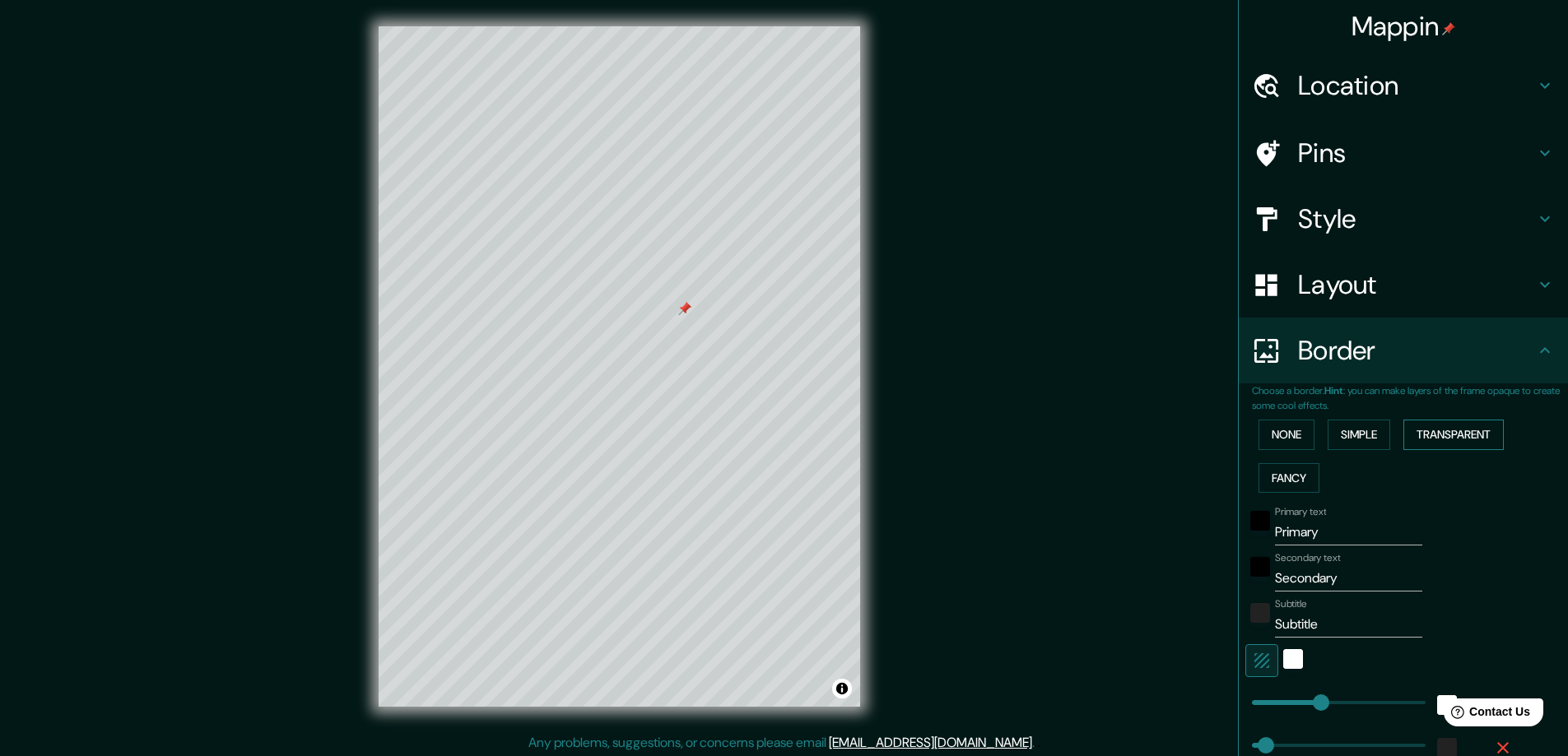
click at [1463, 434] on button "Transparent" at bounding box center [1453, 434] width 100 height 30
click at [1290, 479] on button "Fancy" at bounding box center [1289, 478] width 61 height 30
click at [1288, 434] on button "None" at bounding box center [1286, 434] width 56 height 30
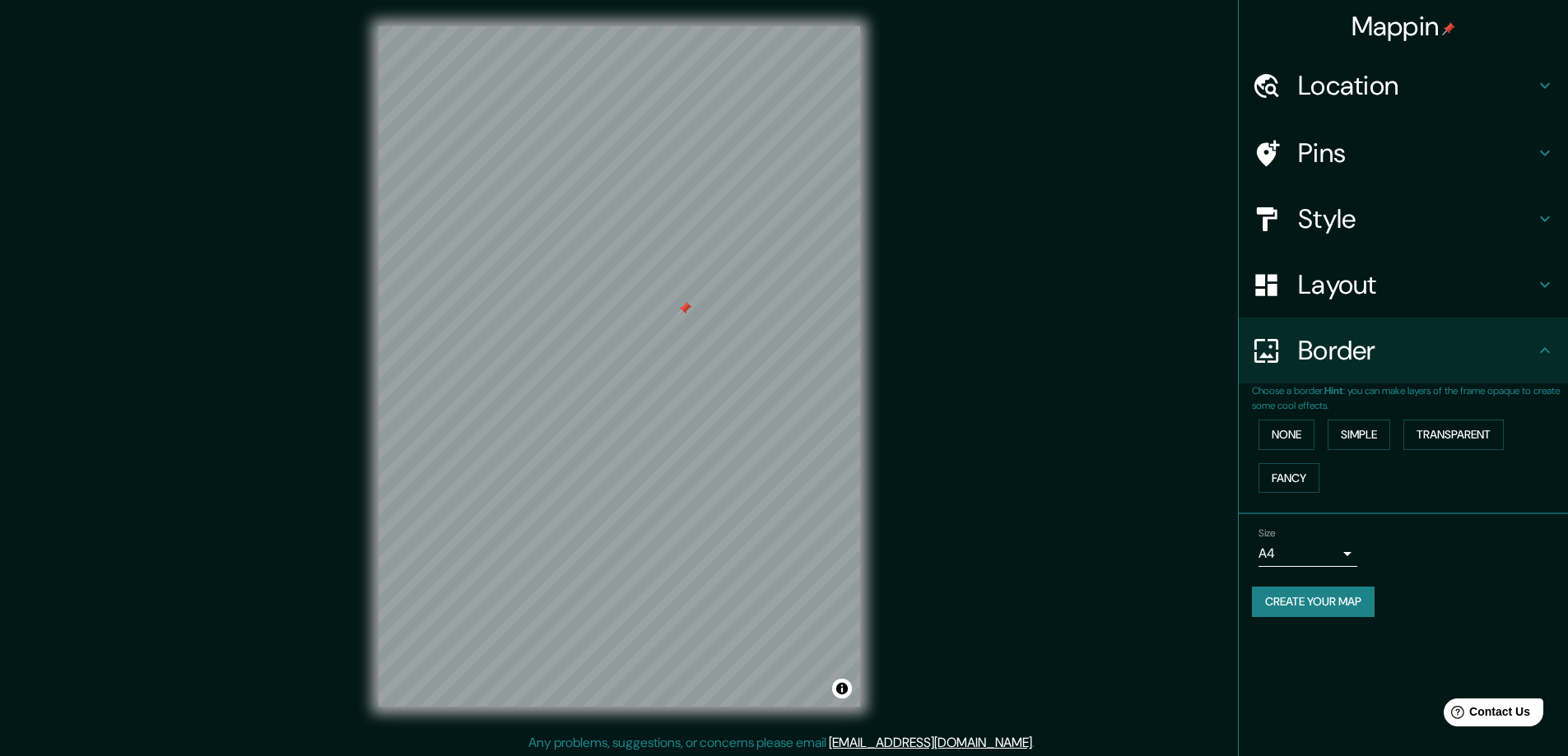
click at [1367, 488] on div "None Simple Transparent Fancy" at bounding box center [1409, 456] width 316 height 87
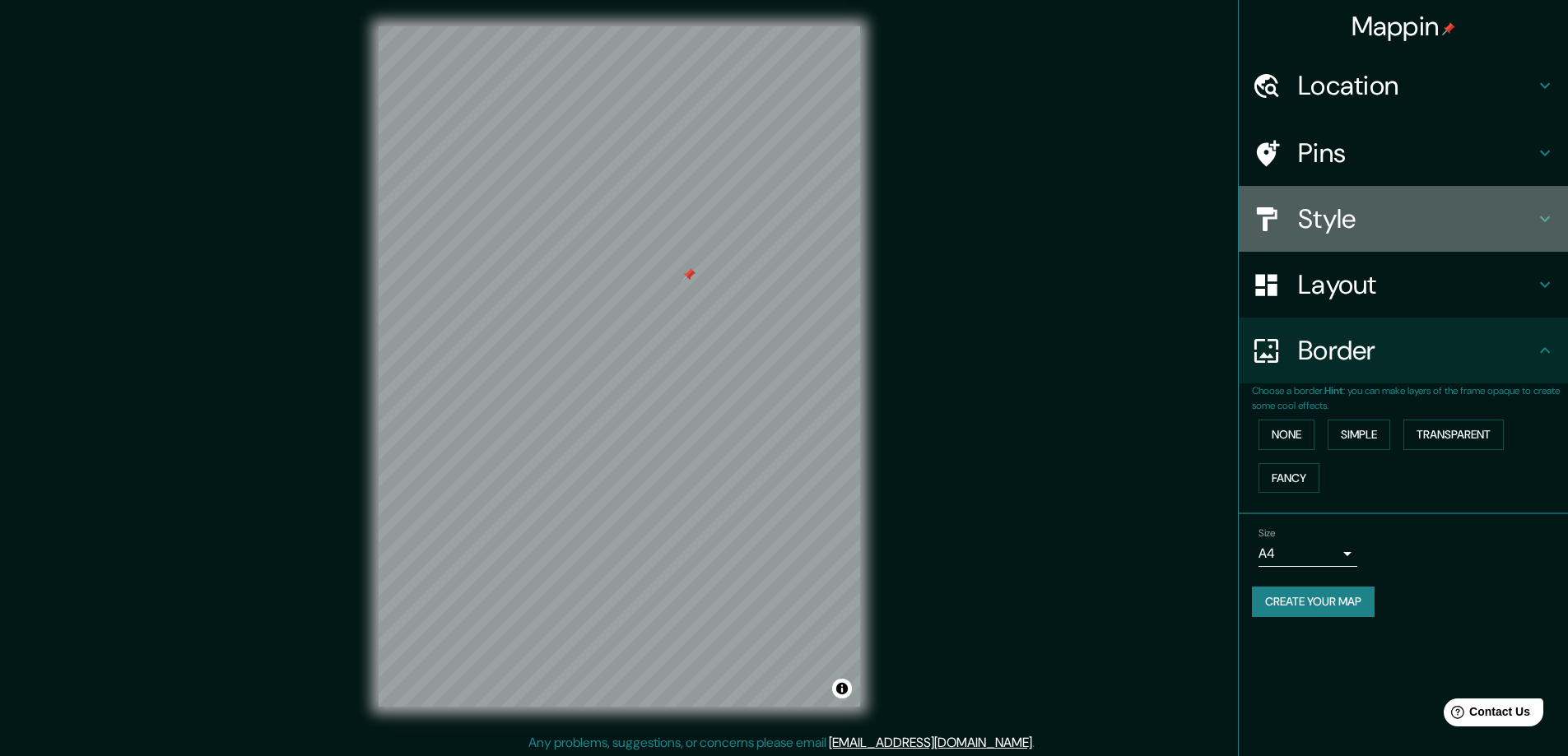
click at [1387, 227] on h4 "Style" at bounding box center [1416, 219] width 237 height 33
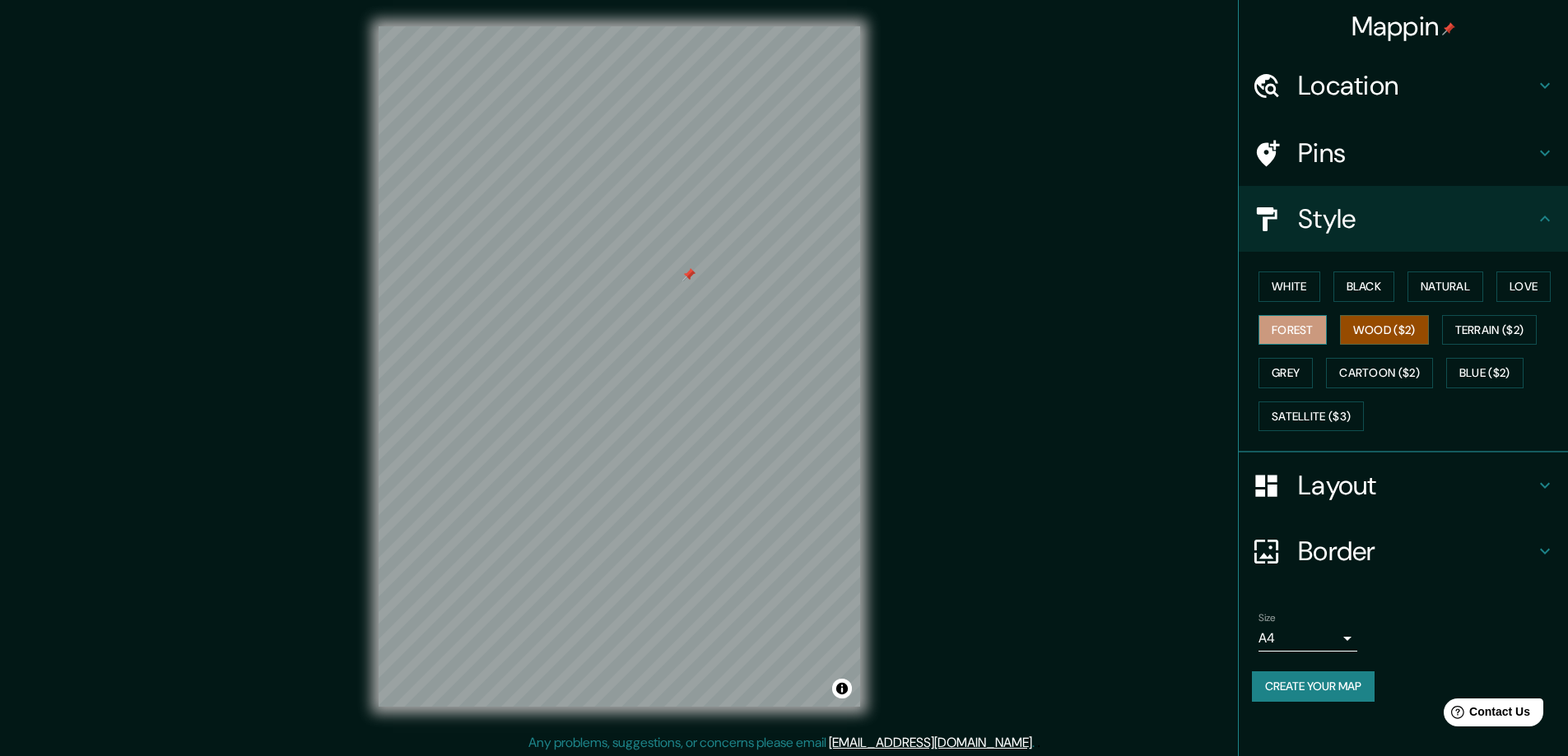
click at [1295, 333] on button "Forest" at bounding box center [1292, 330] width 68 height 30
click at [1291, 369] on button "Grey" at bounding box center [1285, 372] width 54 height 30
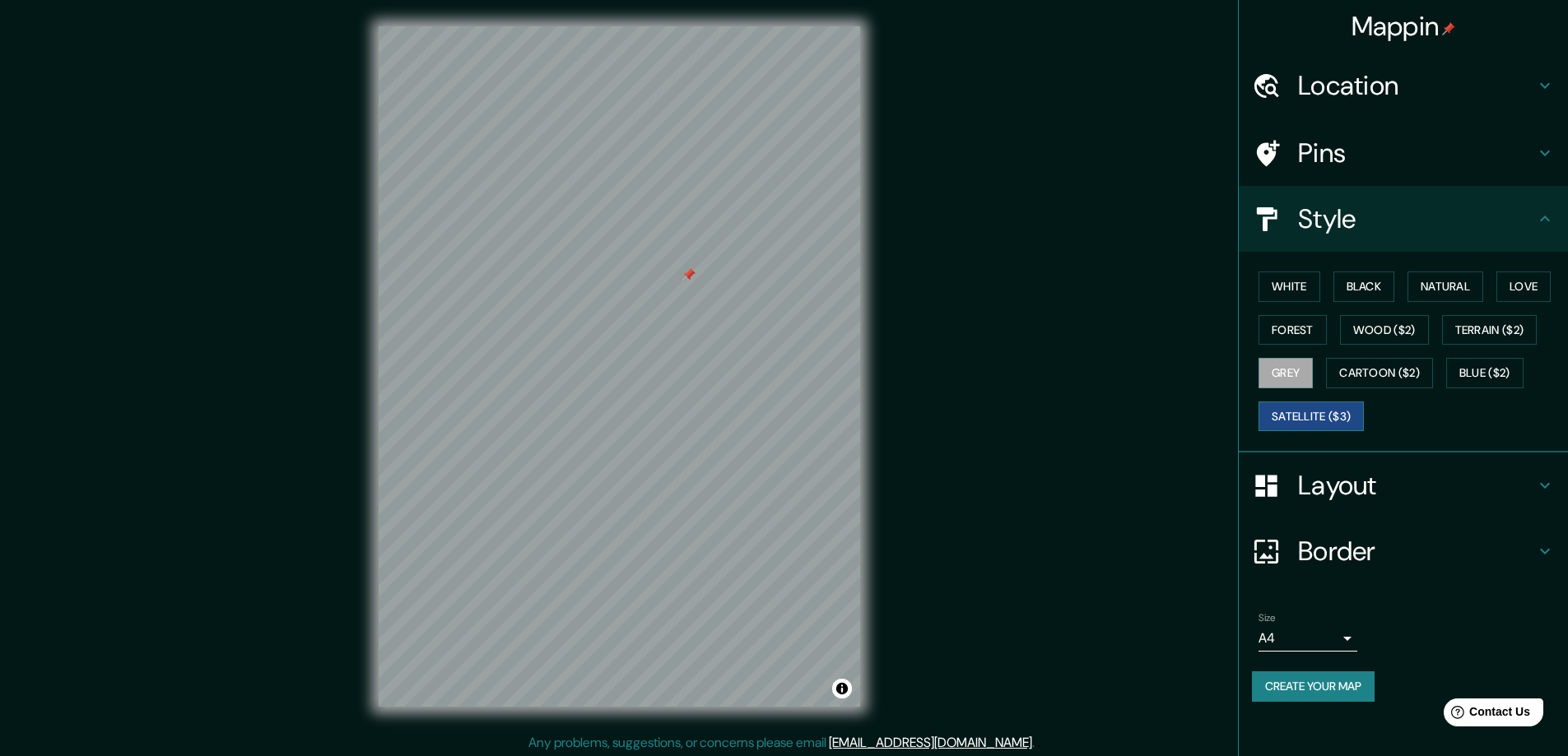
click at [1315, 416] on button "Satellite ($3)" at bounding box center [1311, 417] width 105 height 30
click at [1358, 337] on button "Wood ($2)" at bounding box center [1384, 330] width 88 height 30
